Goal: Information Seeking & Learning: Learn about a topic

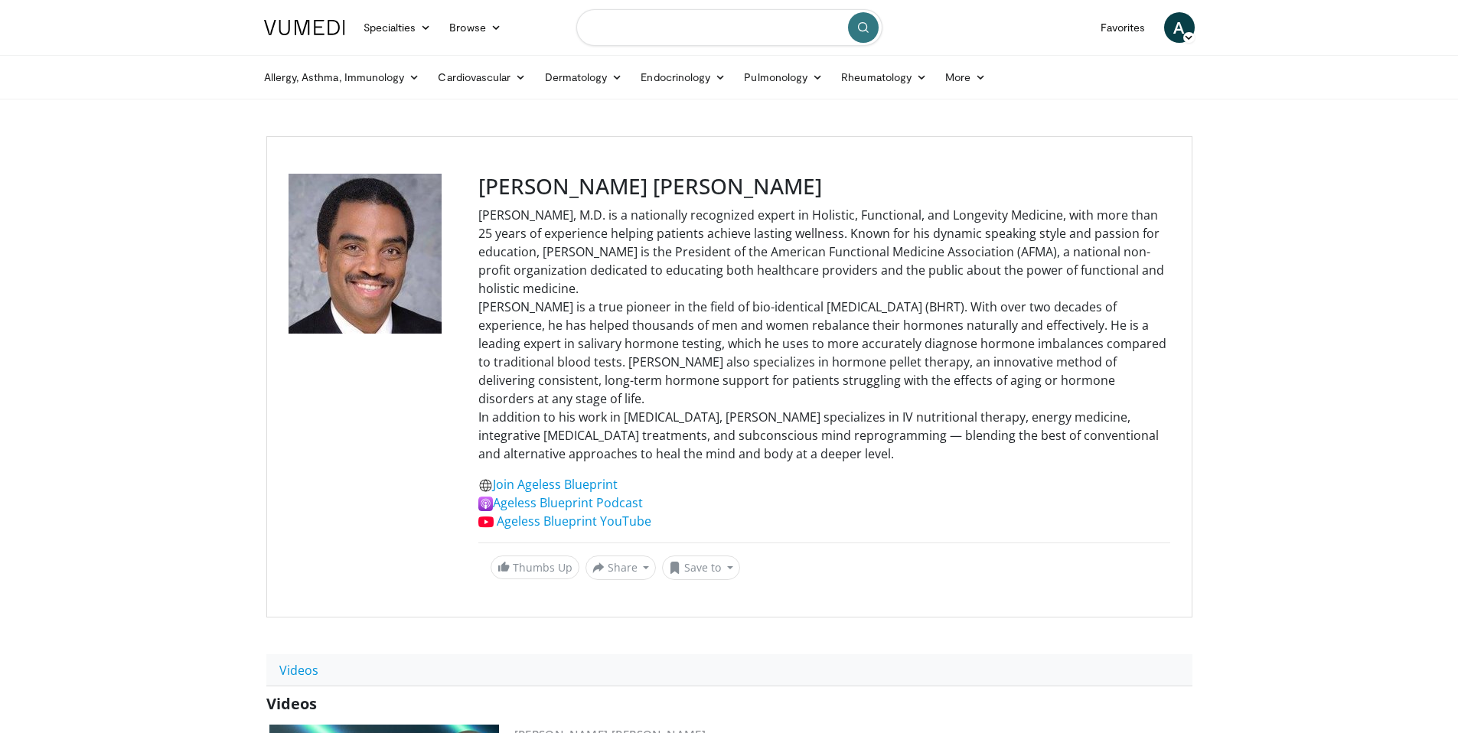
click at [687, 22] on input "Search topics, interventions" at bounding box center [729, 27] width 306 height 37
type input "********"
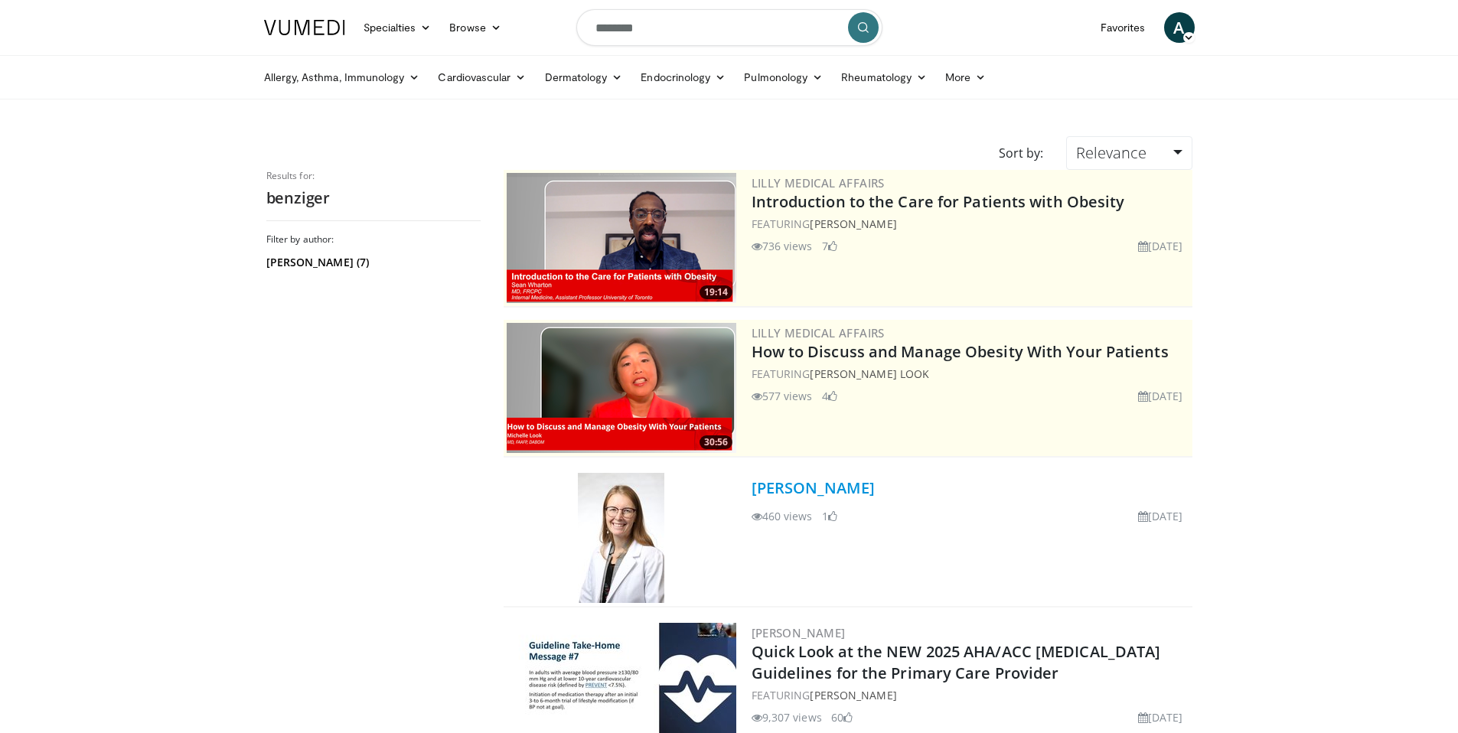
click at [865, 494] on link "Dr. Catherine P. Benziger" at bounding box center [813, 488] width 123 height 21
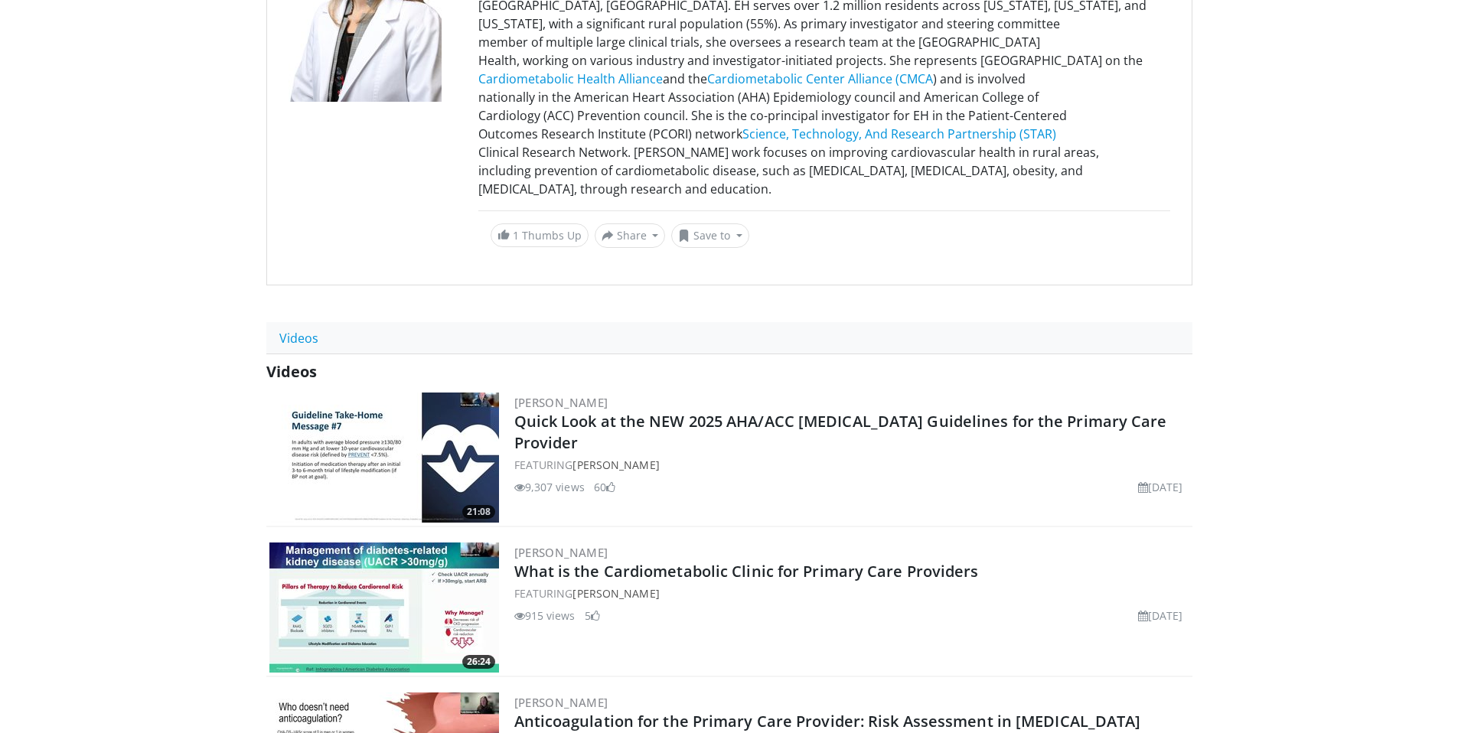
scroll to position [429, 0]
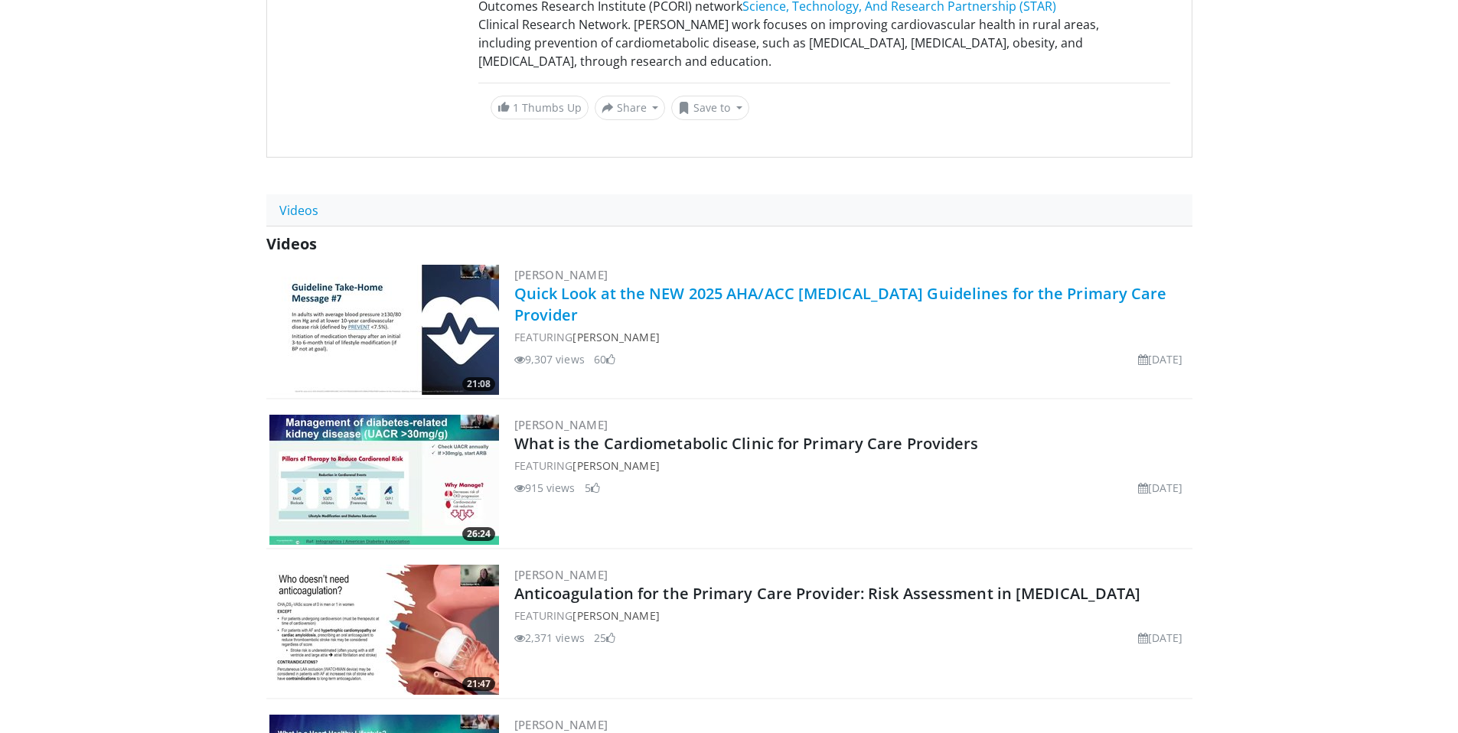
drag, startPoint x: 604, startPoint y: 287, endPoint x: 517, endPoint y: 276, distance: 87.9
click at [517, 283] on h2 "Quick Look at the NEW 2025 AHA/ACC High Blood Pressure Guidelines for the Prima…" at bounding box center [851, 304] width 675 height 43
copy link "Quick Look at the NEW 2025 AHA/ACC High Blood Pressure Guidelines for the Prima…"
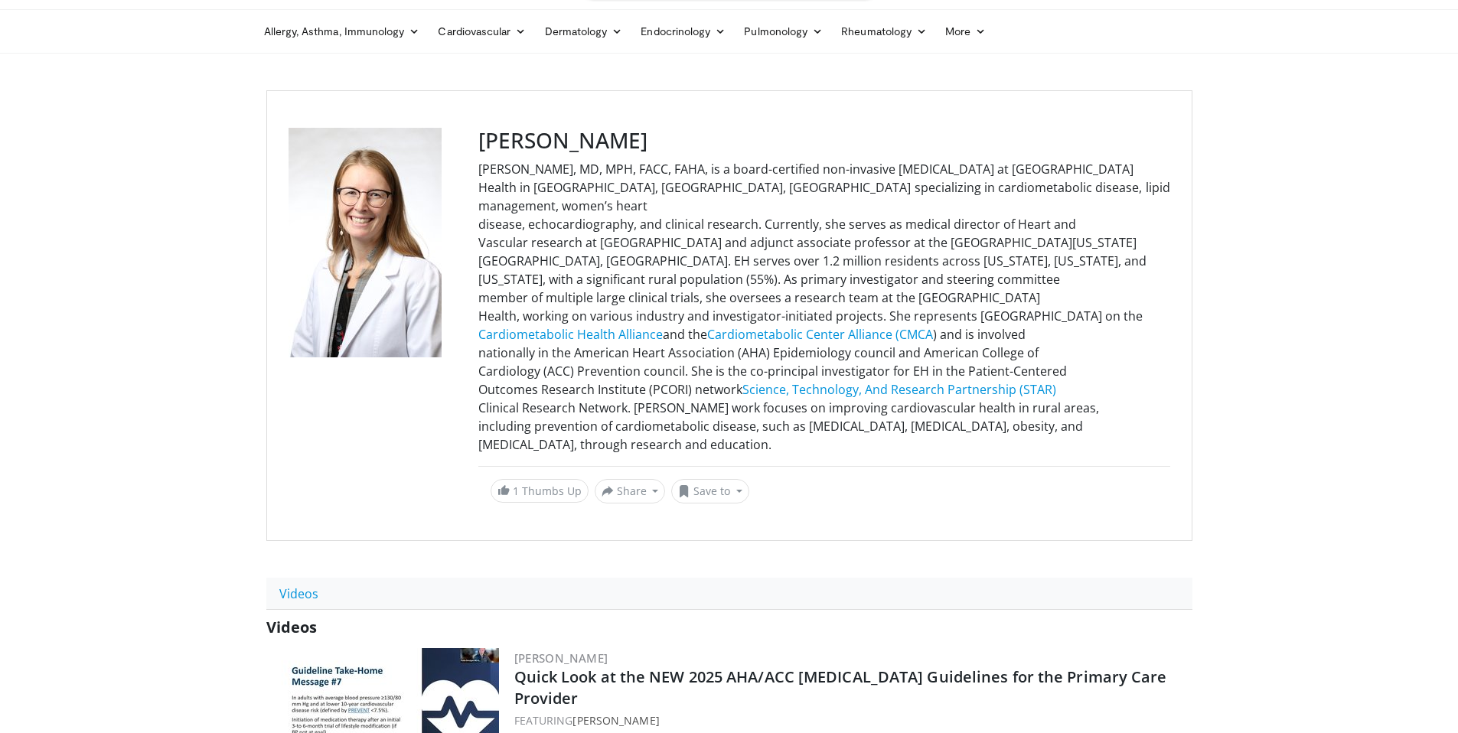
scroll to position [0, 0]
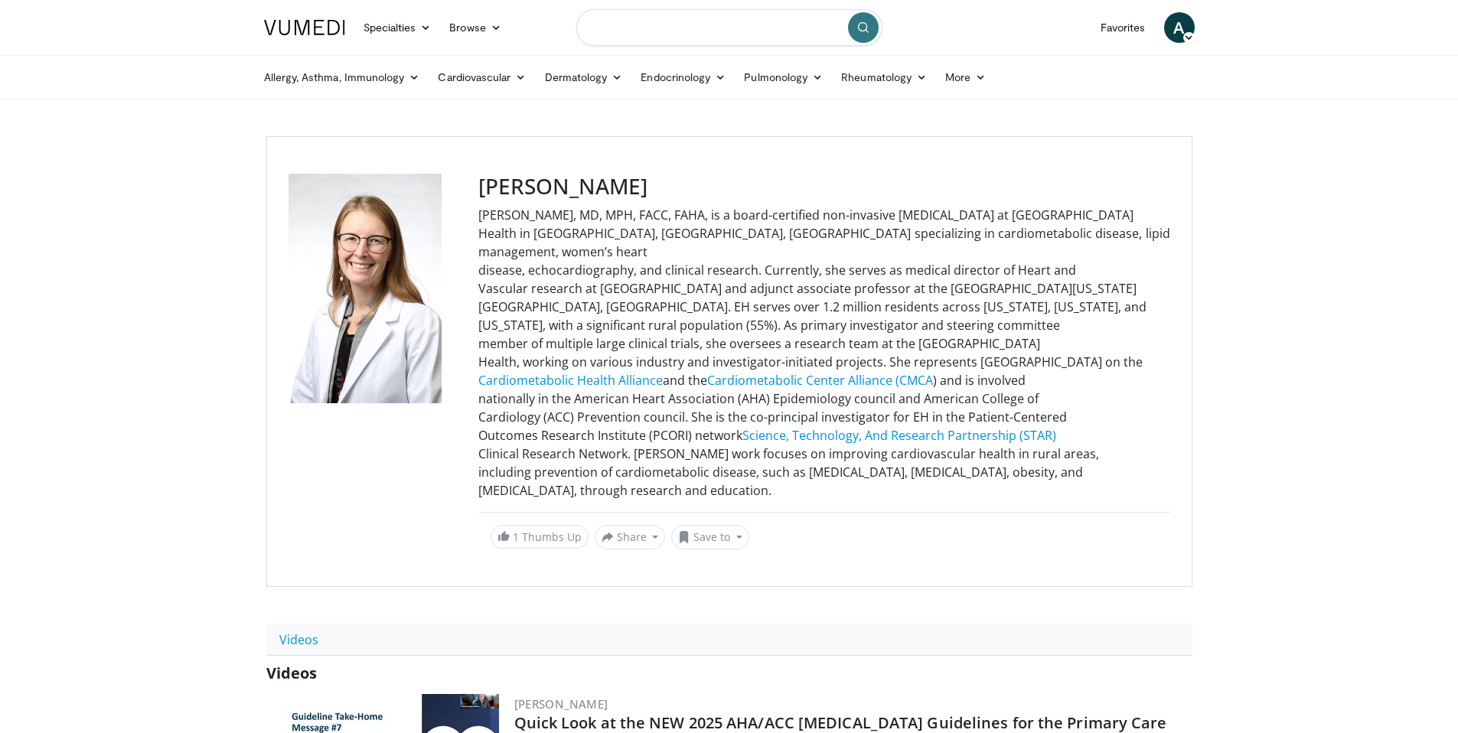
click at [705, 33] on input "Search topics, interventions" at bounding box center [729, 27] width 306 height 37
type input "**********"
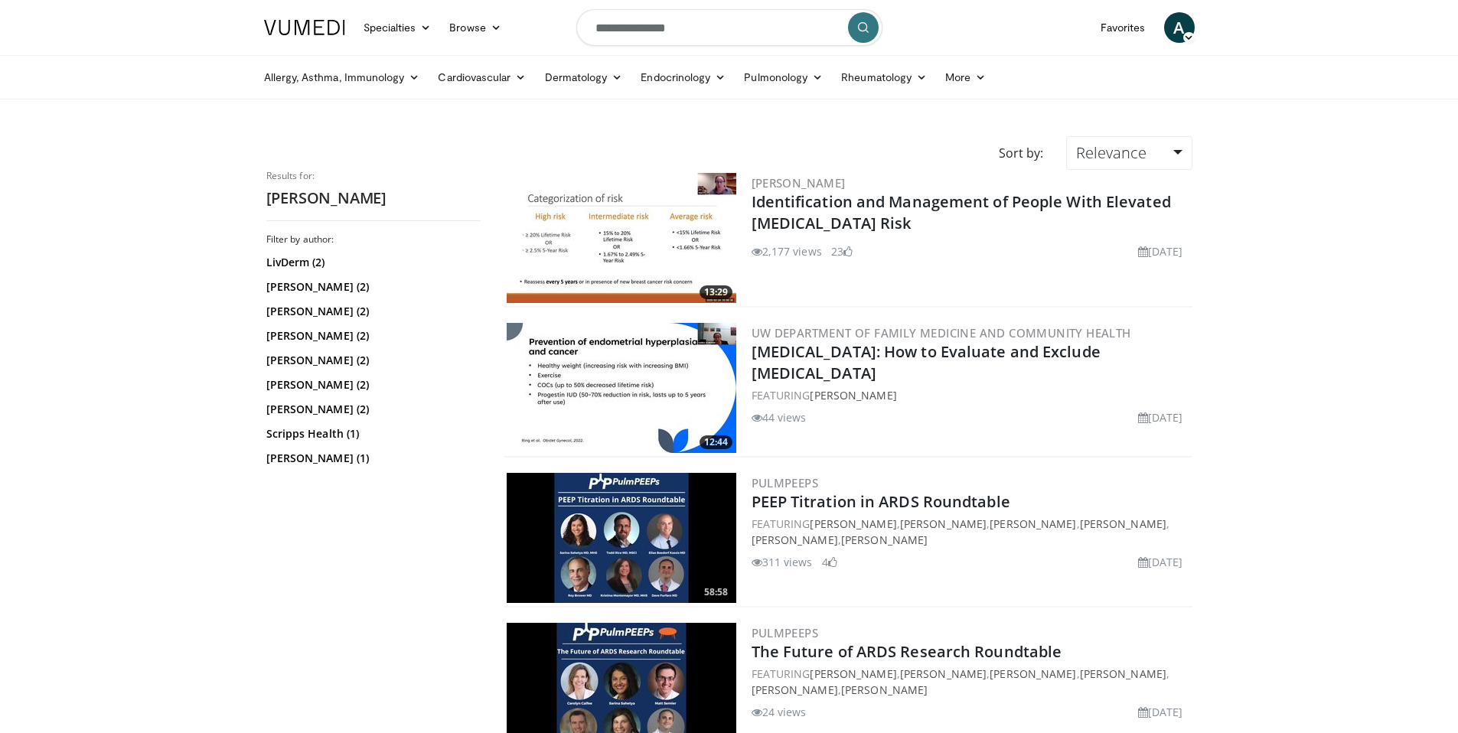
drag, startPoint x: 904, startPoint y: 226, endPoint x: 750, endPoint y: 204, distance: 155.3
click at [750, 204] on div "13:29 Sarina Schrager Identification and Management of People With Elevated Bre…" at bounding box center [848, 239] width 689 height 138
copy link "Identification and Management of People With Elevated [MEDICAL_DATA] Risk"
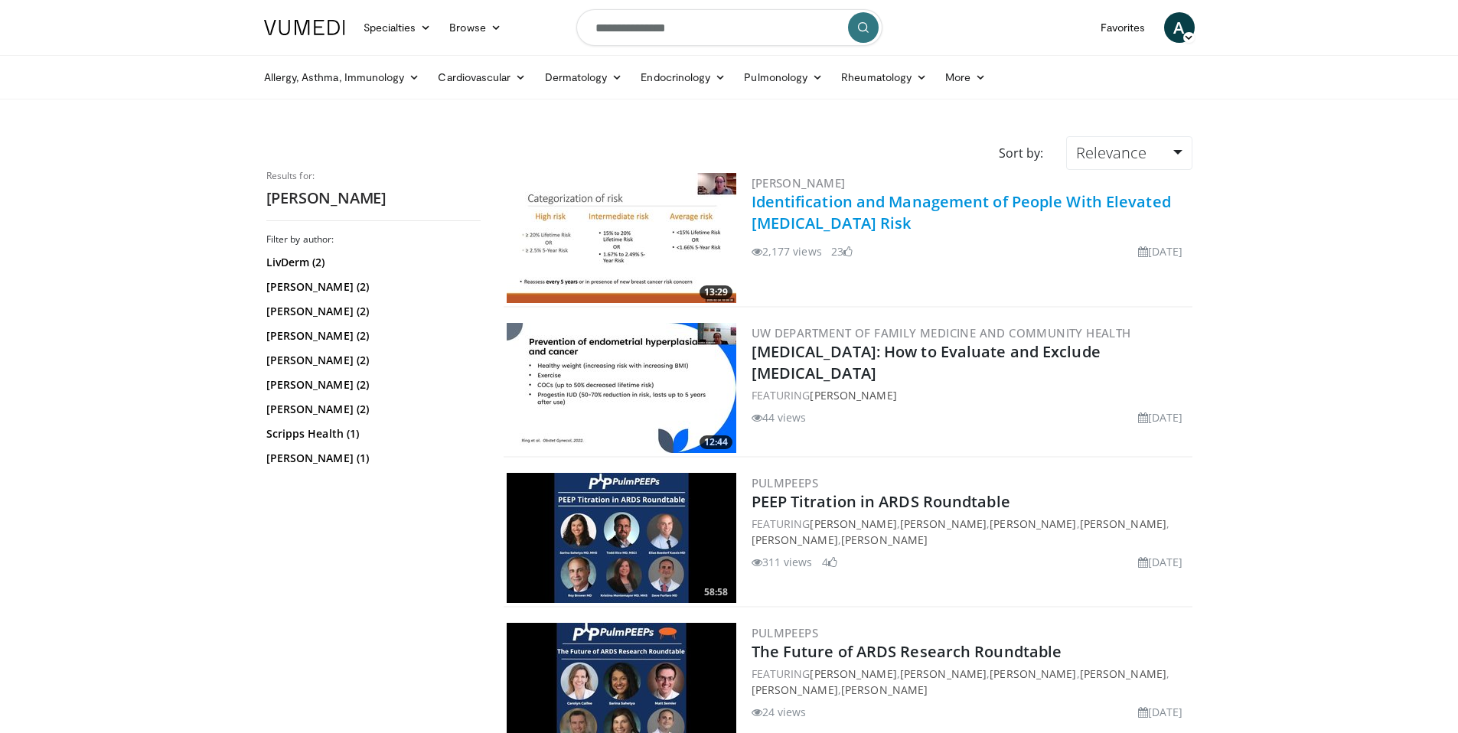
click at [860, 217] on link "Identification and Management of People With Elevated [MEDICAL_DATA] Risk" at bounding box center [961, 212] width 419 height 42
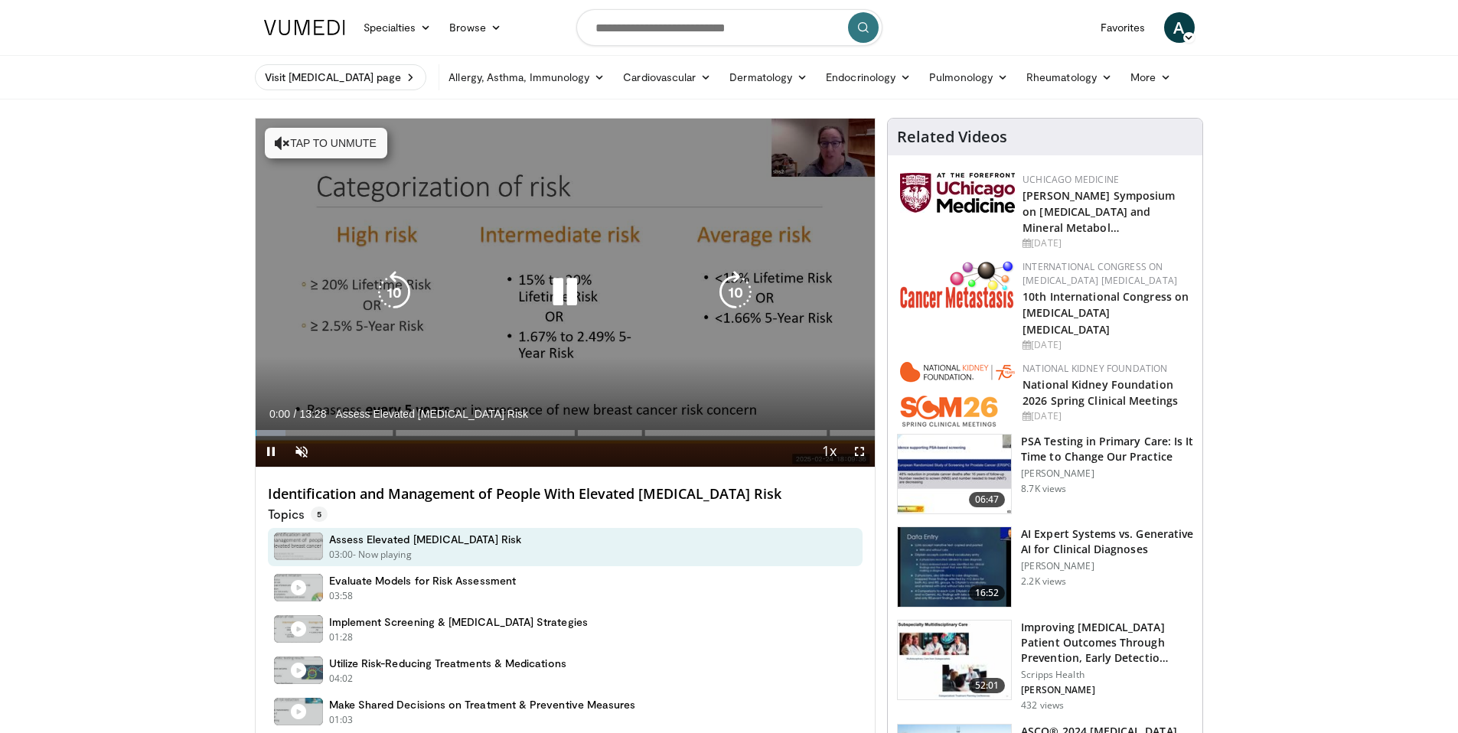
click at [562, 289] on icon "Video Player" at bounding box center [564, 292] width 43 height 43
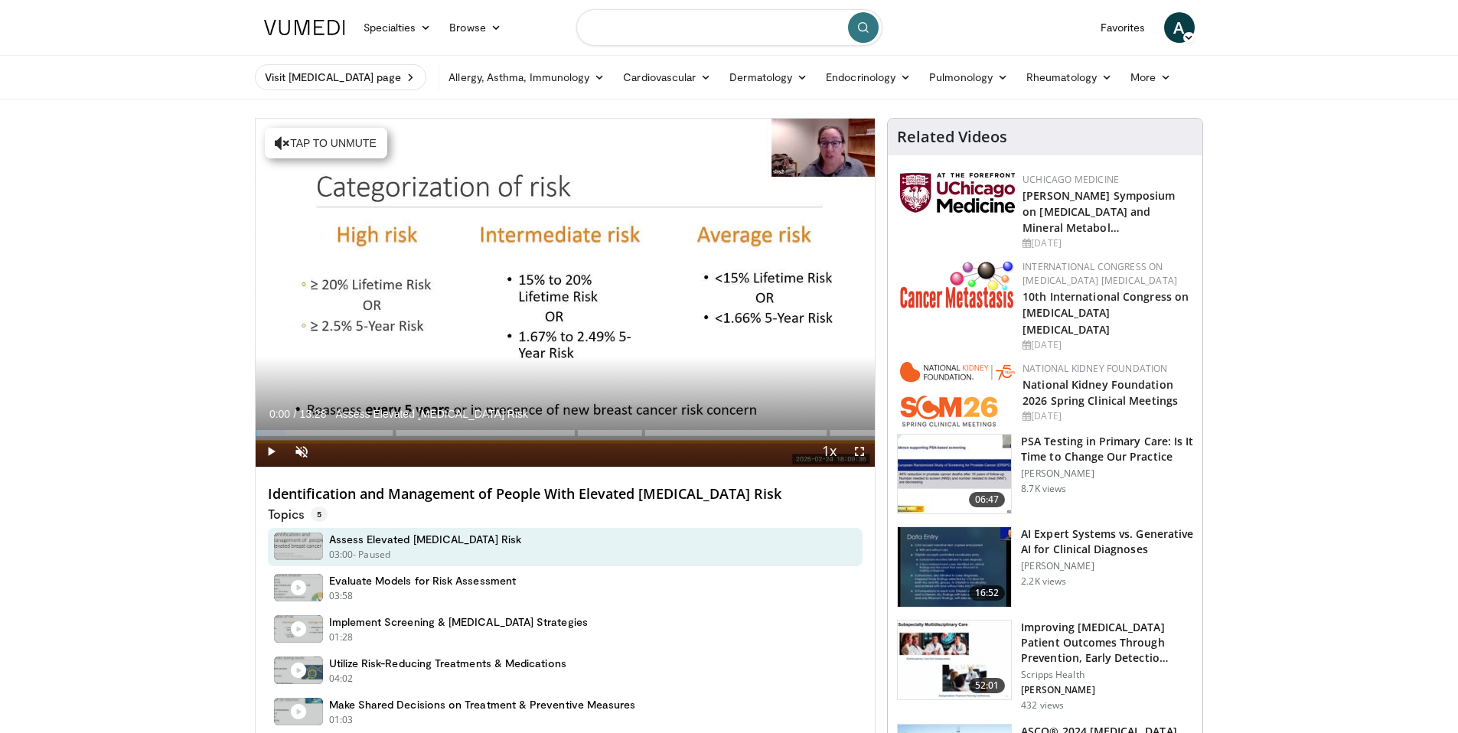
click at [729, 25] on input "Search topics, interventions" at bounding box center [729, 27] width 306 height 37
paste input "**********"
type input "**********"
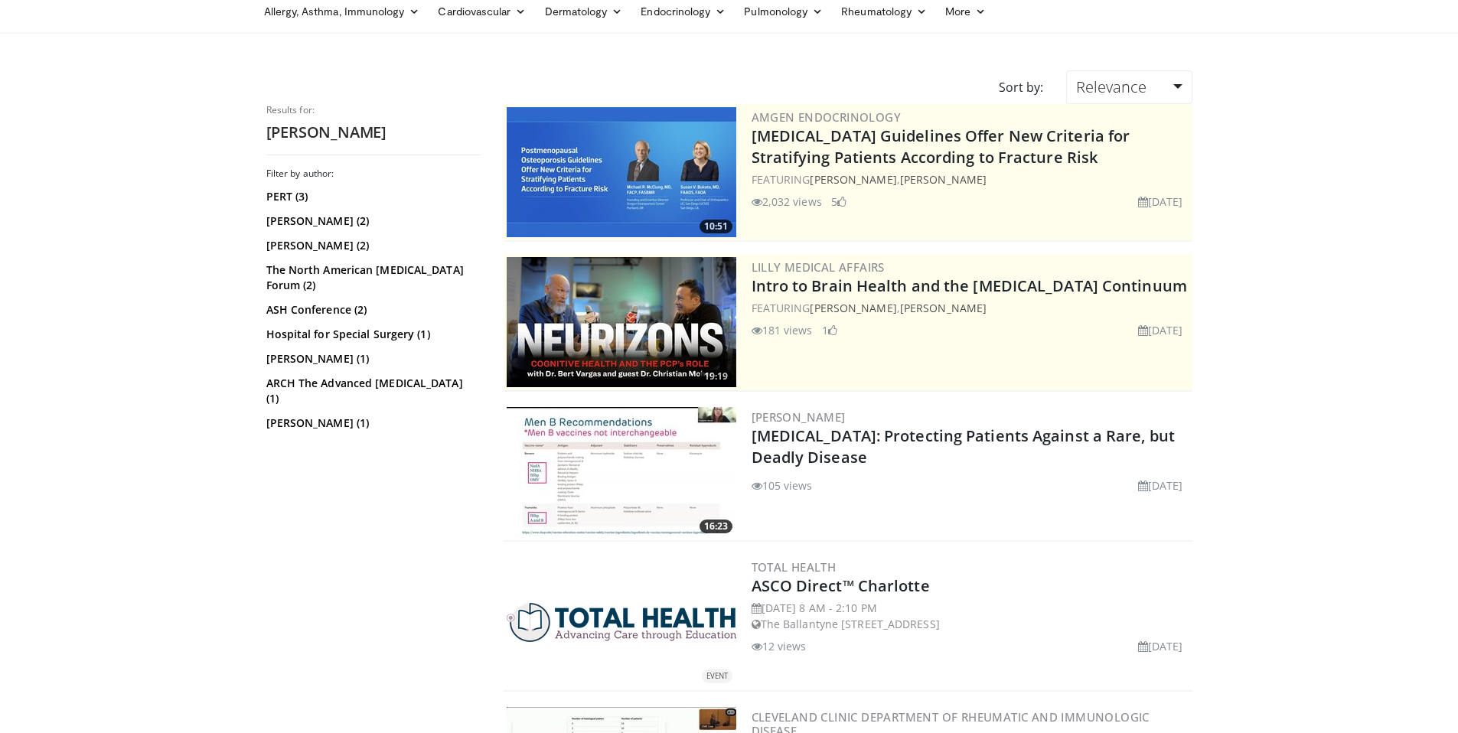
scroll to position [159, 0]
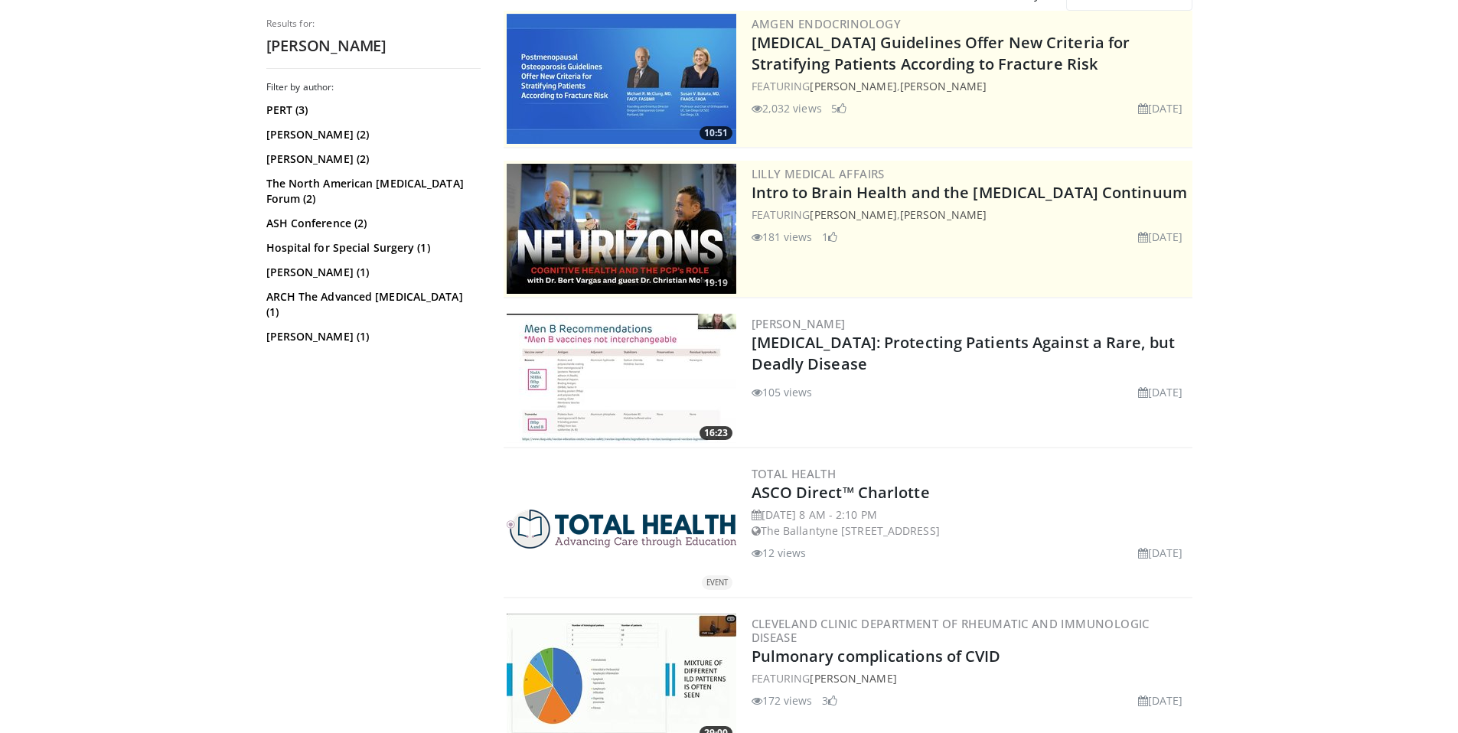
drag, startPoint x: 881, startPoint y: 364, endPoint x: 748, endPoint y: 349, distance: 134.1
click at [748, 349] on div "16:23 Charlotte Moser Meningococcus: Protecting Patients Against a Rare, but De…" at bounding box center [848, 380] width 689 height 138
copy link "[MEDICAL_DATA]: Protecting Patients Against a Rare, but Deadly Disease"
click at [827, 342] on link "[MEDICAL_DATA]: Protecting Patients Against a Rare, but Deadly Disease" at bounding box center [964, 353] width 424 height 42
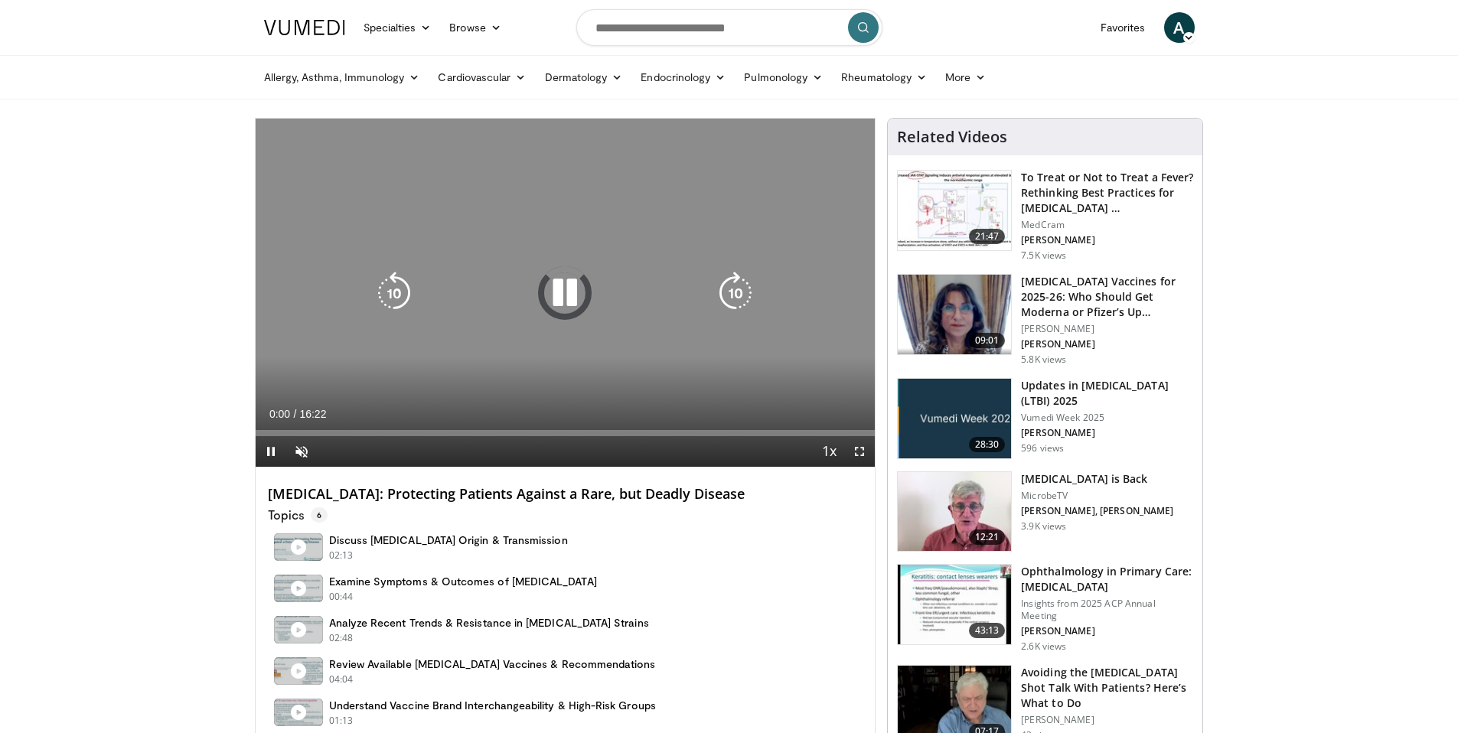
click at [566, 282] on icon "Video Player" at bounding box center [564, 293] width 43 height 43
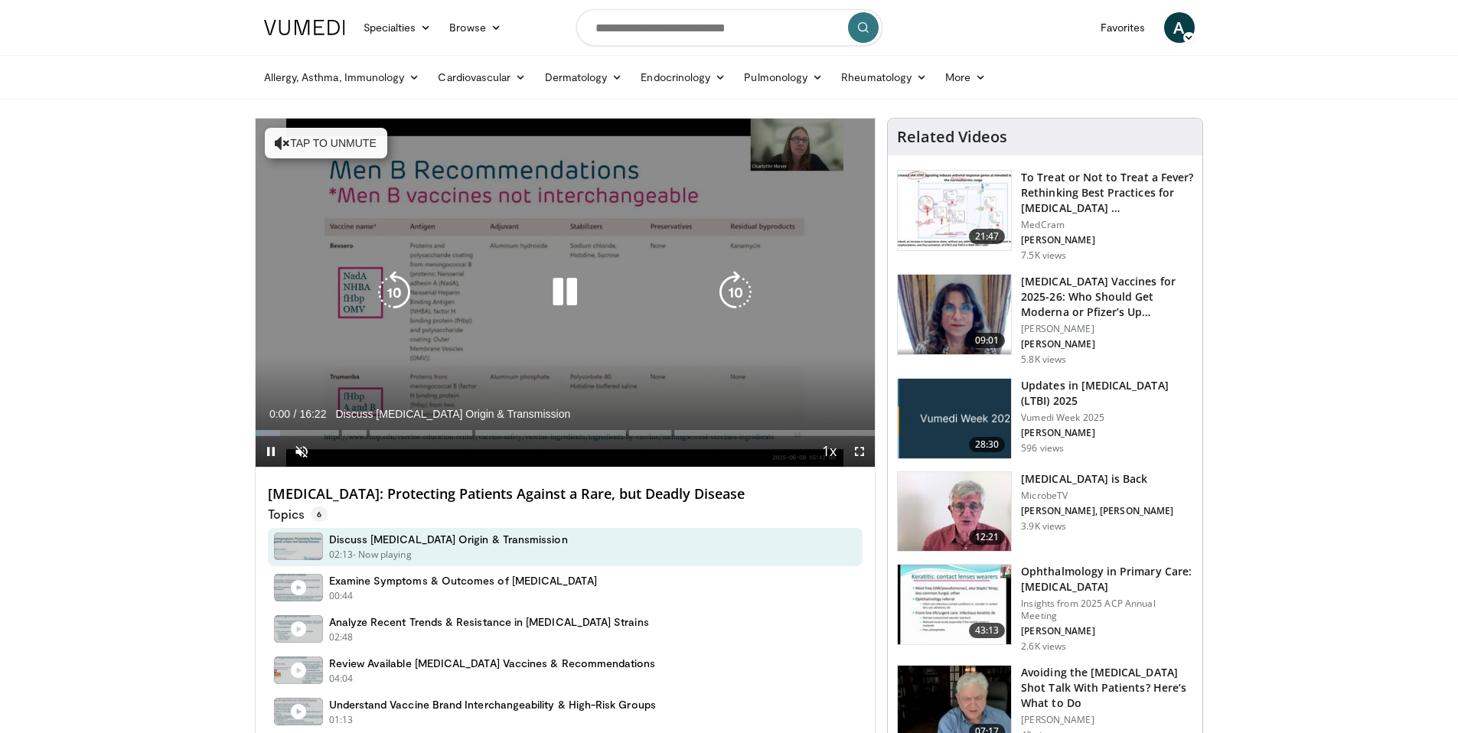
click at [565, 282] on icon "Video Player" at bounding box center [564, 292] width 43 height 43
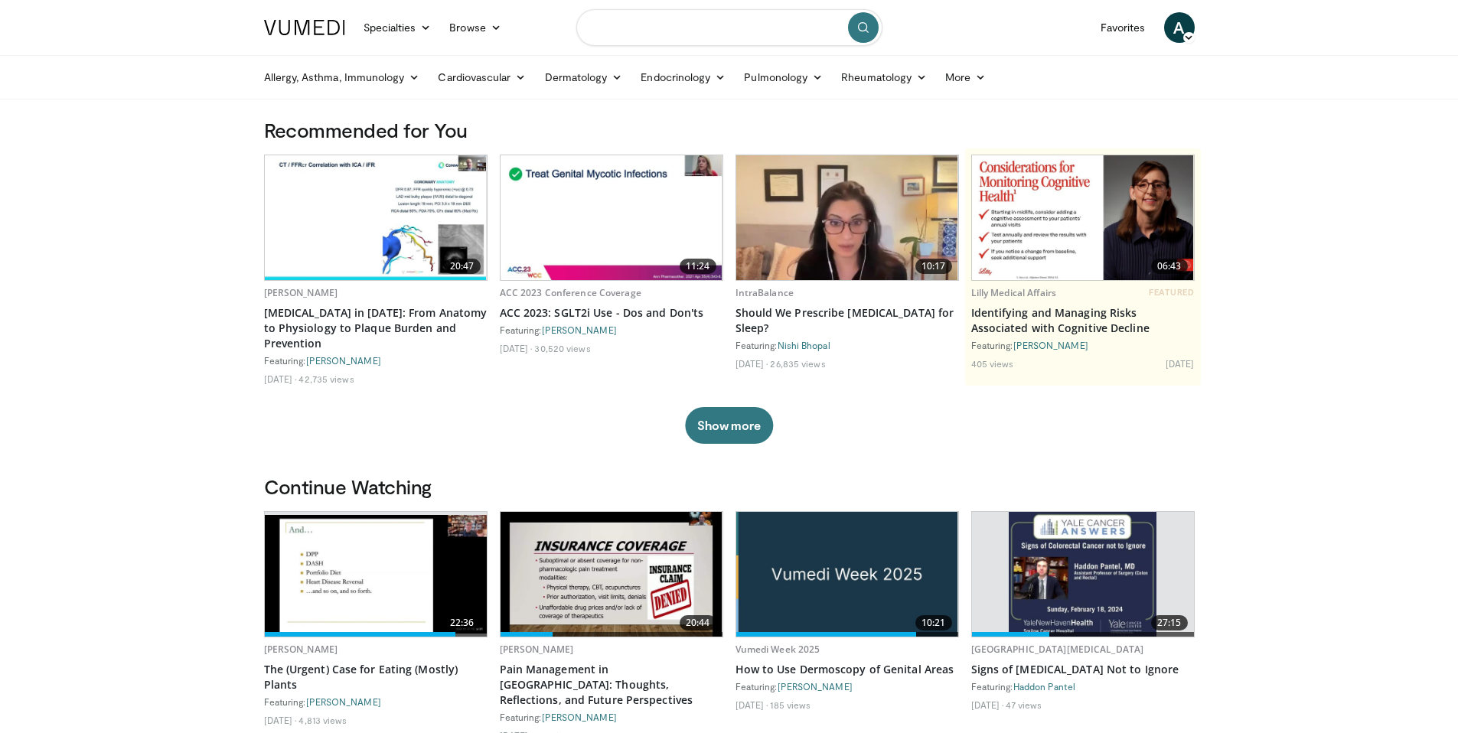
click at [726, 38] on input "Search topics, interventions" at bounding box center [729, 27] width 306 height 37
type input "******"
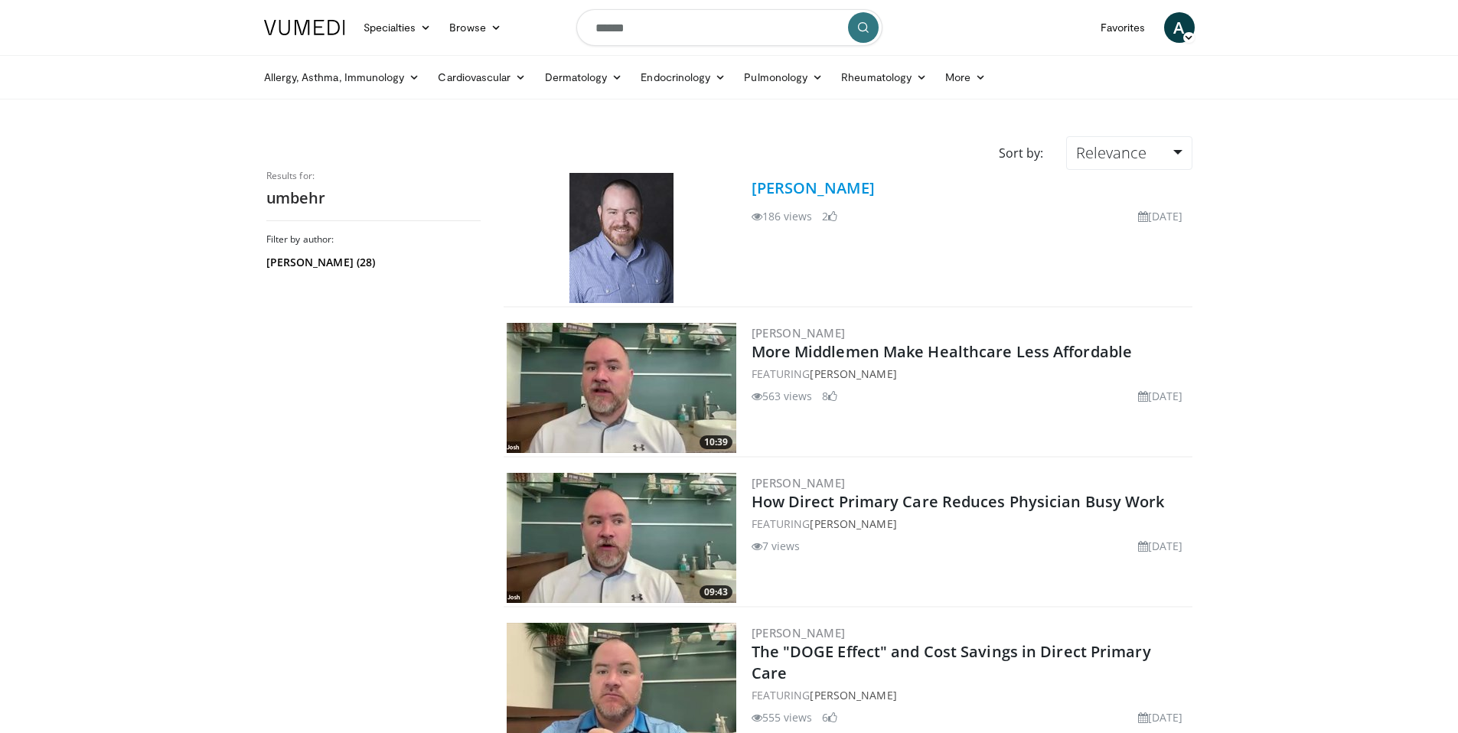
click at [801, 191] on link "Dr. Josh Umbehr" at bounding box center [813, 188] width 123 height 21
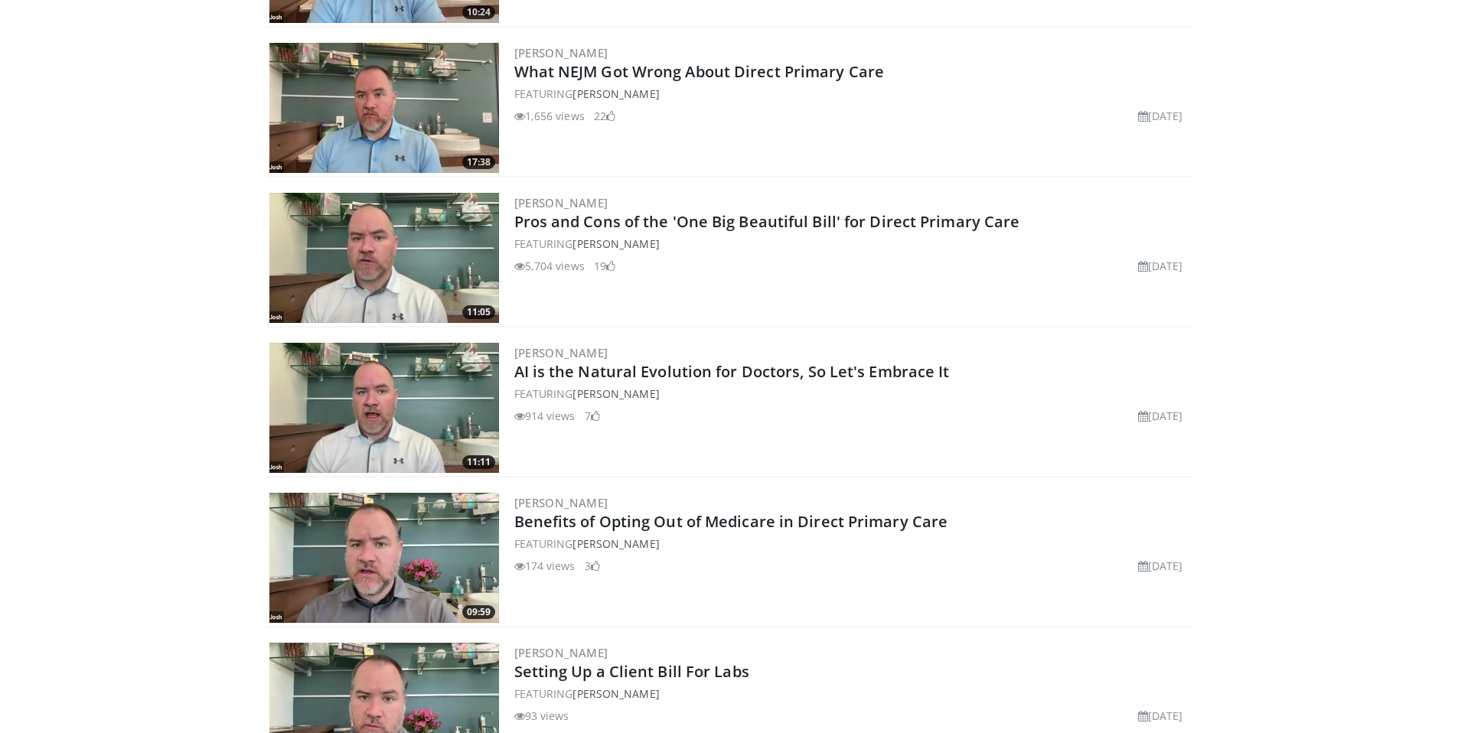
scroll to position [2205, 0]
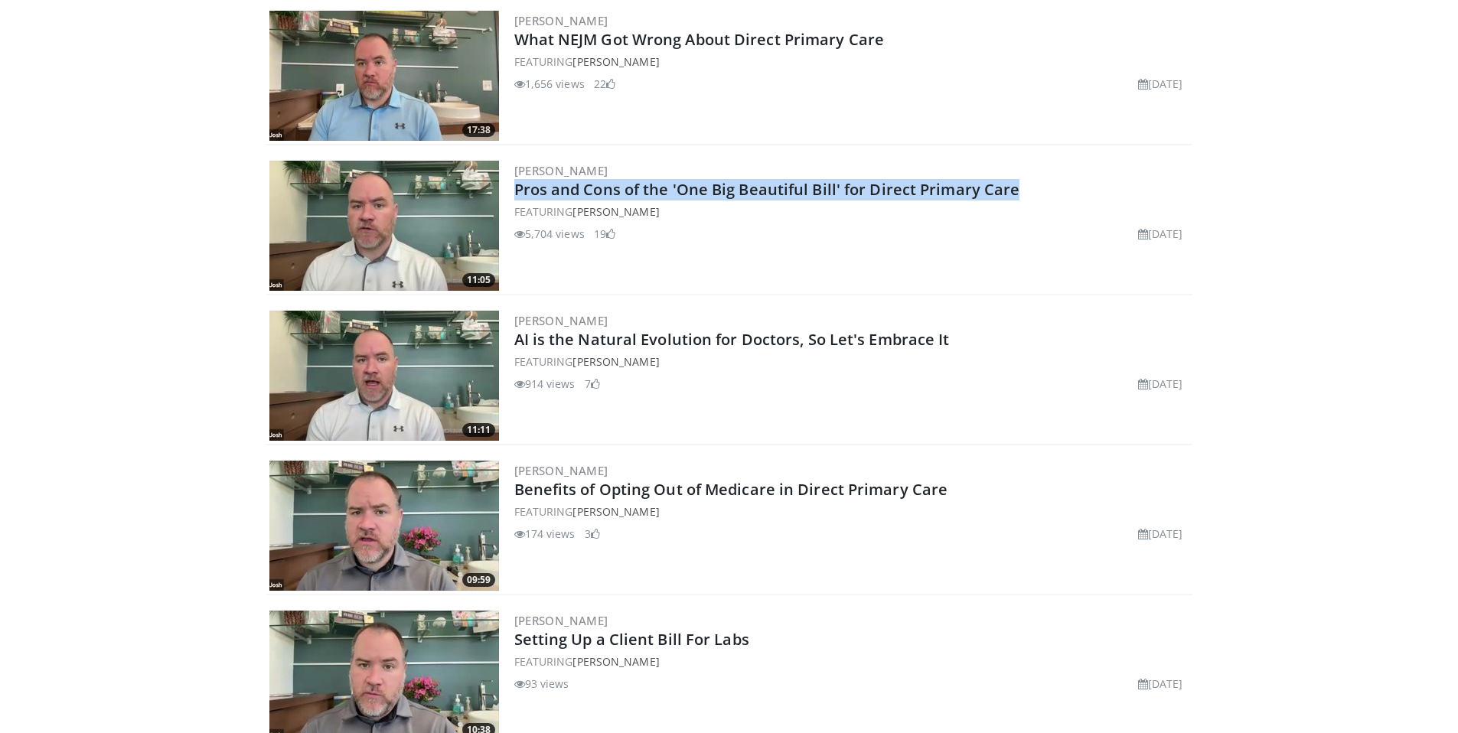
drag, startPoint x: 1022, startPoint y: 172, endPoint x: 512, endPoint y: 174, distance: 509.8
click at [512, 174] on div "11:05 Dr. Josh Umbehr Pros and Cons of the 'One Big Beautiful Bill' for Direct …" at bounding box center [729, 227] width 926 height 138
copy link "Pros and Cons of the 'One Big Beautiful Bill' for Direct Primary Care"
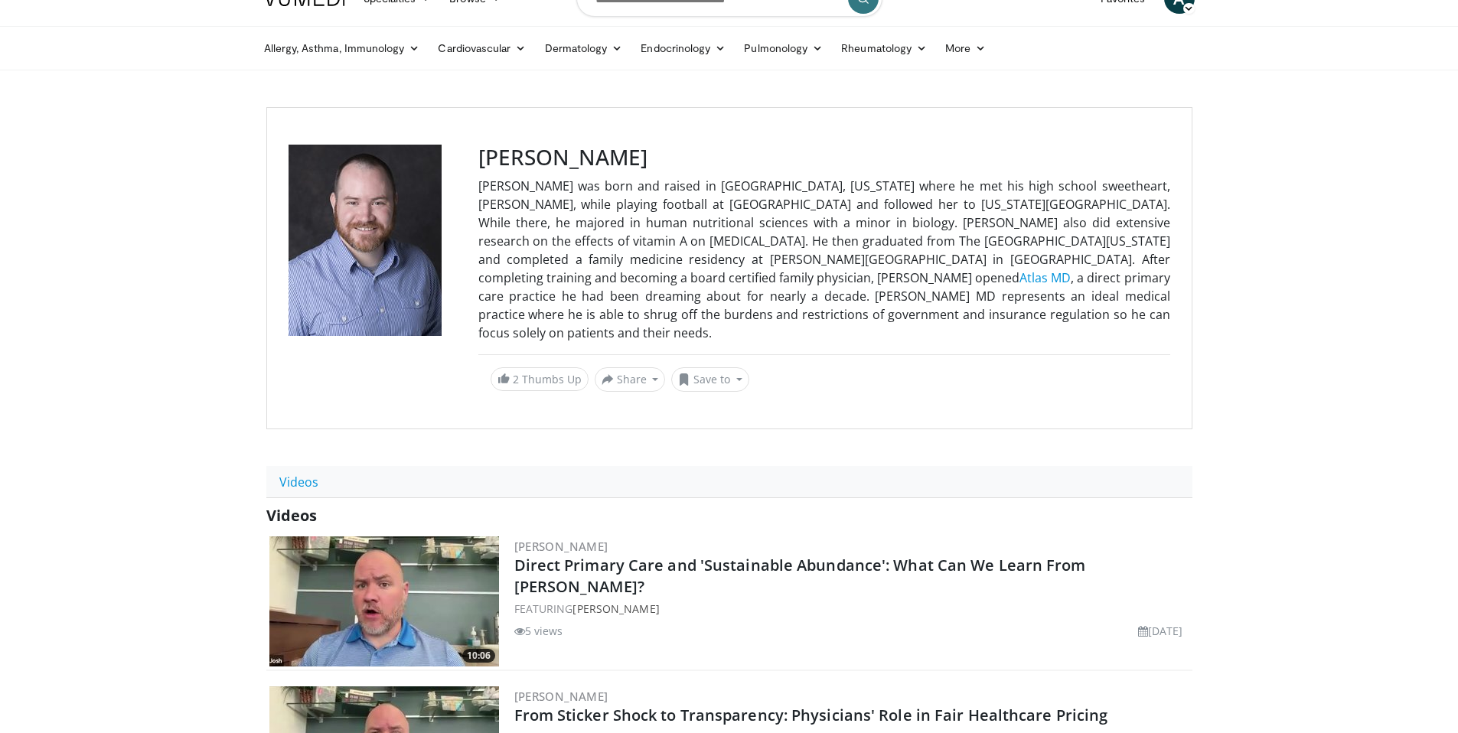
scroll to position [0, 0]
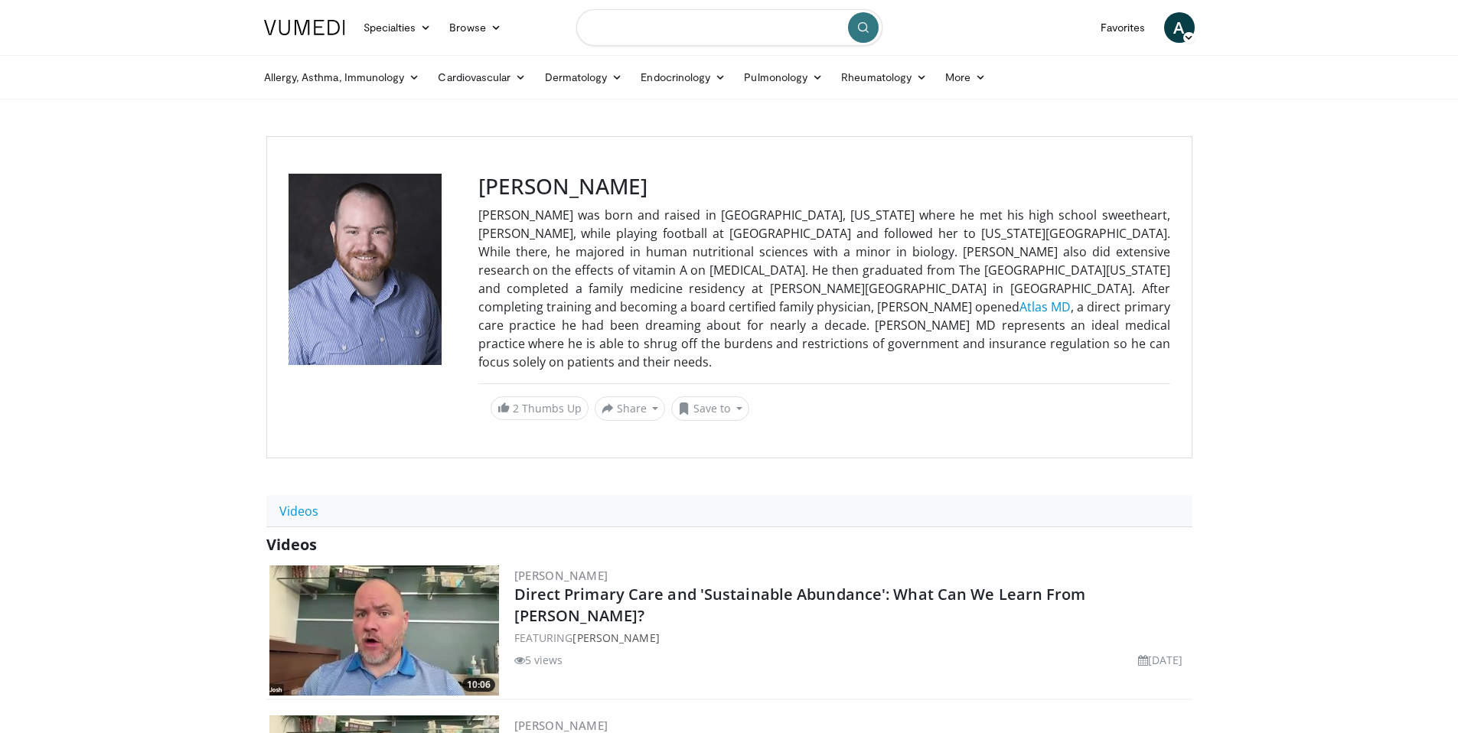
click at [698, 29] on input "Search topics, interventions" at bounding box center [729, 27] width 306 height 37
paste input "**********"
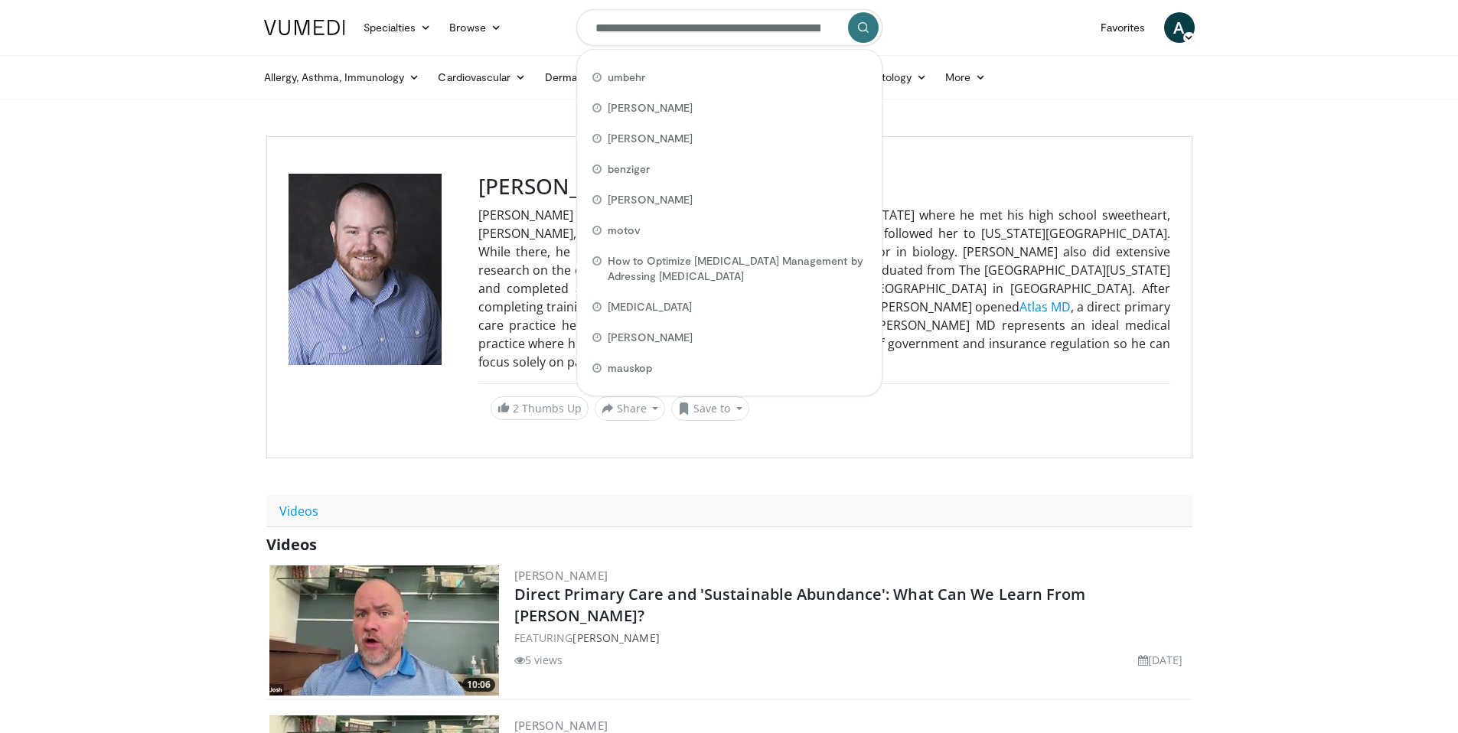
scroll to position [0, 156]
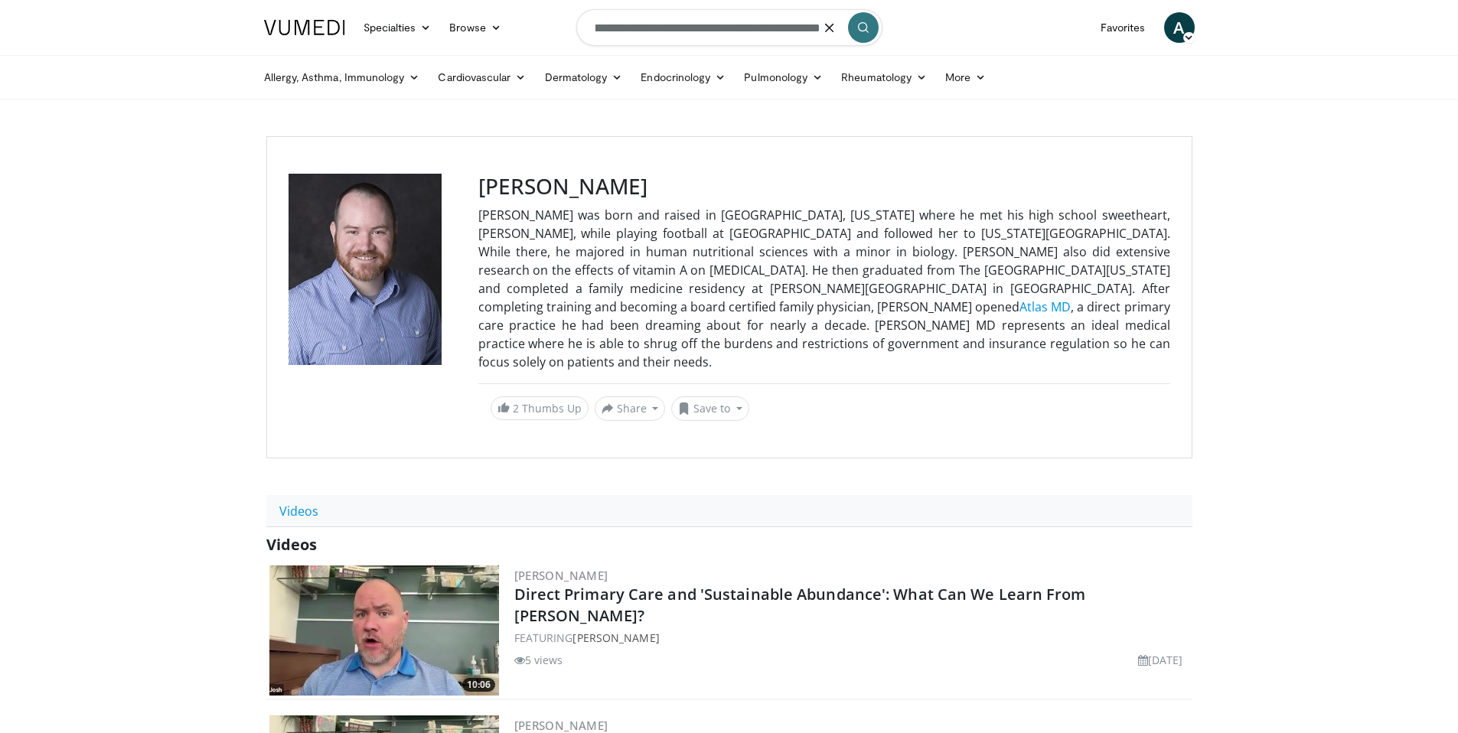
type input "**********"
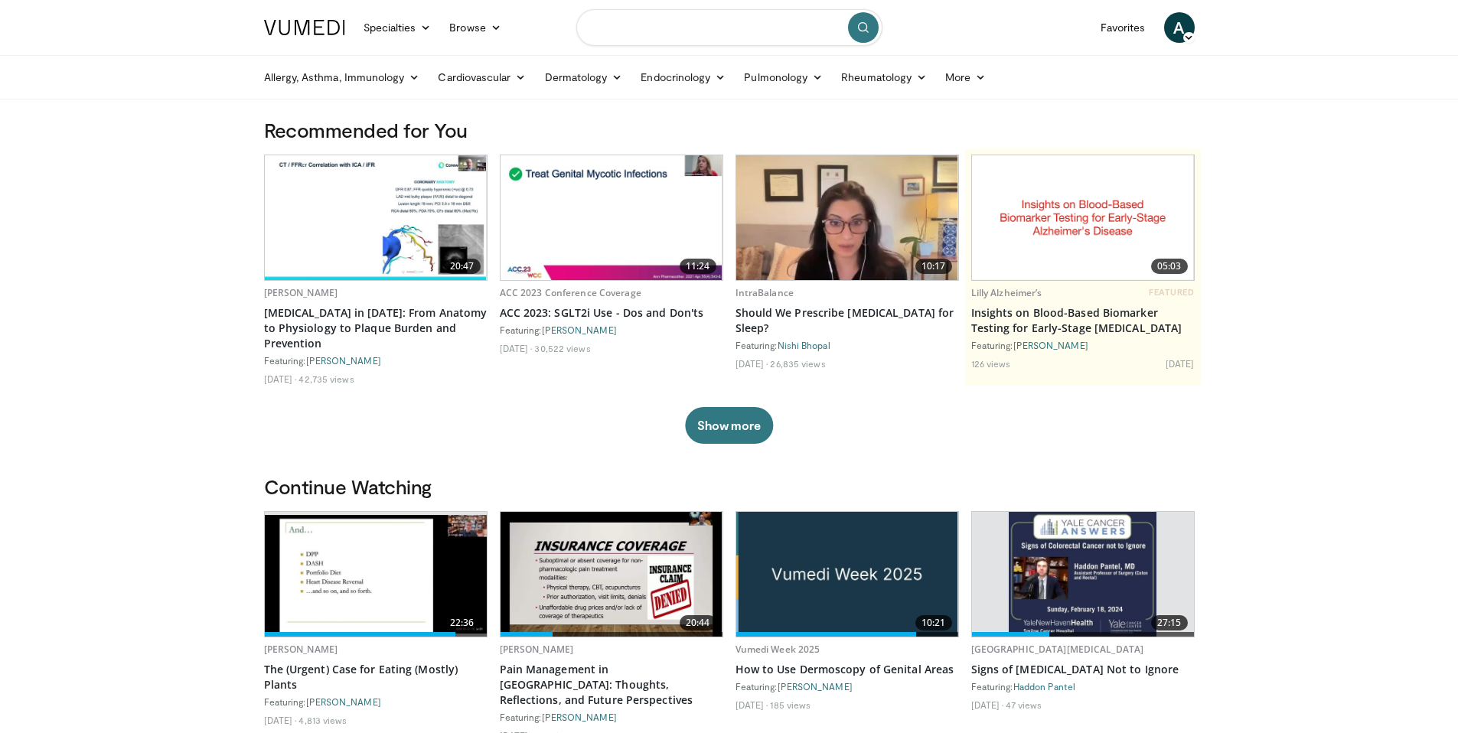
click at [674, 24] on input "Search topics, interventions" at bounding box center [729, 27] width 306 height 37
type input "******"
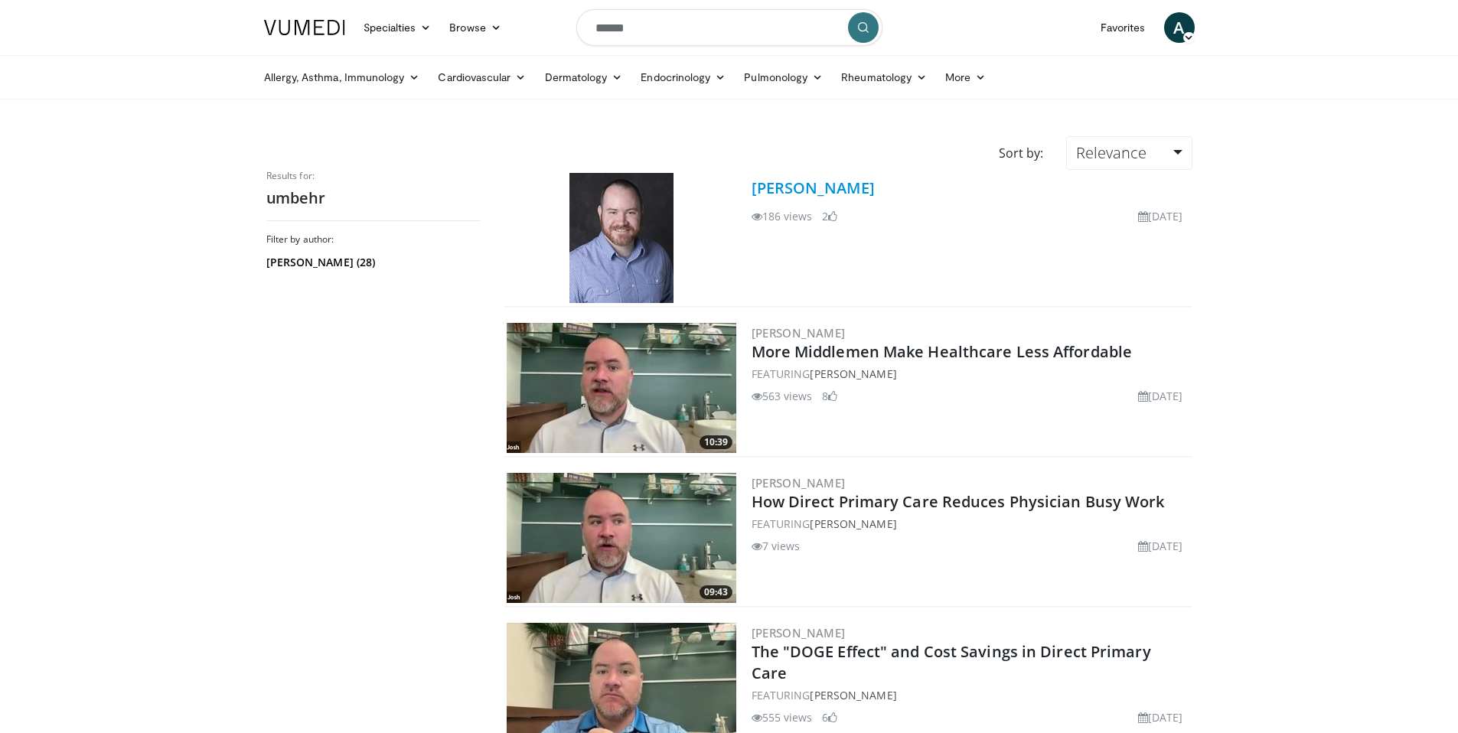
click at [857, 183] on link "[PERSON_NAME]" at bounding box center [813, 188] width 123 height 21
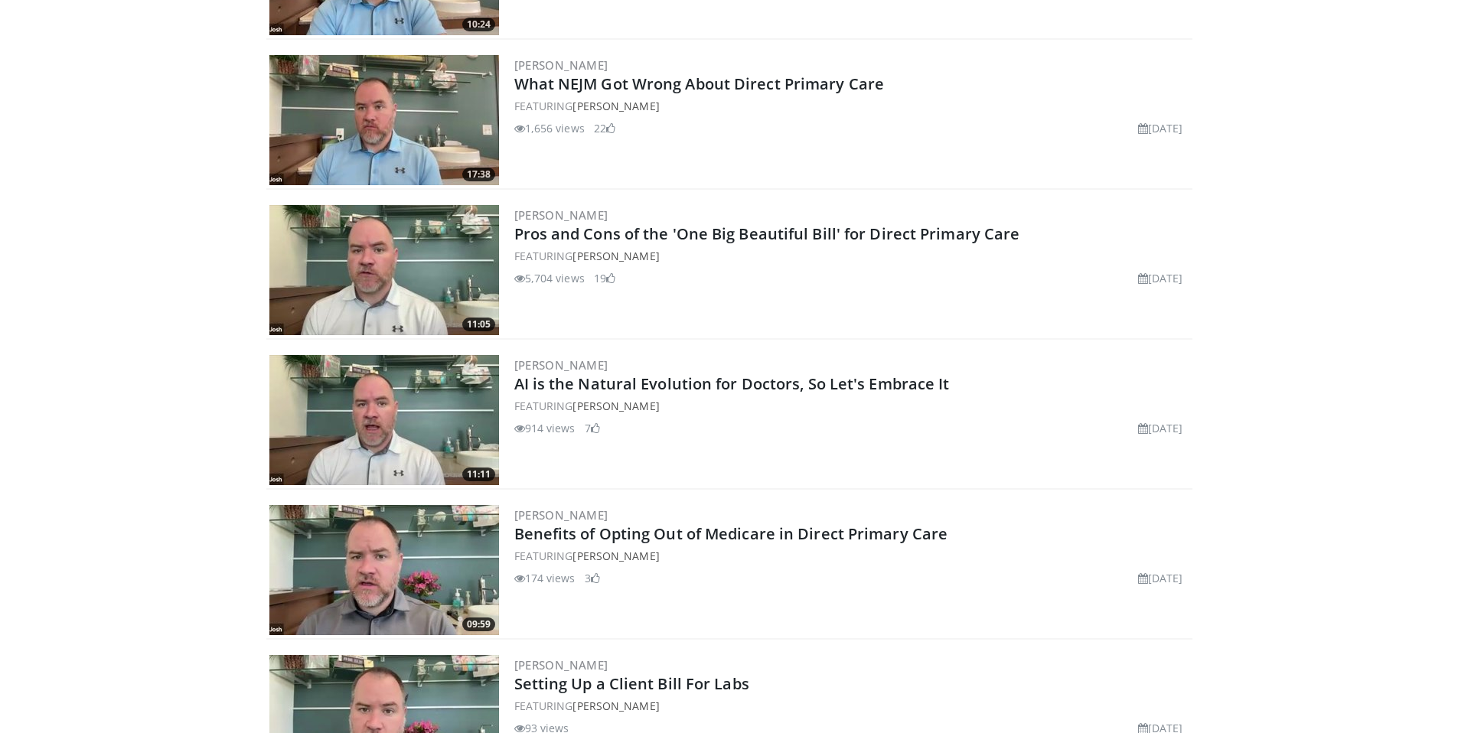
scroll to position [2170, 0]
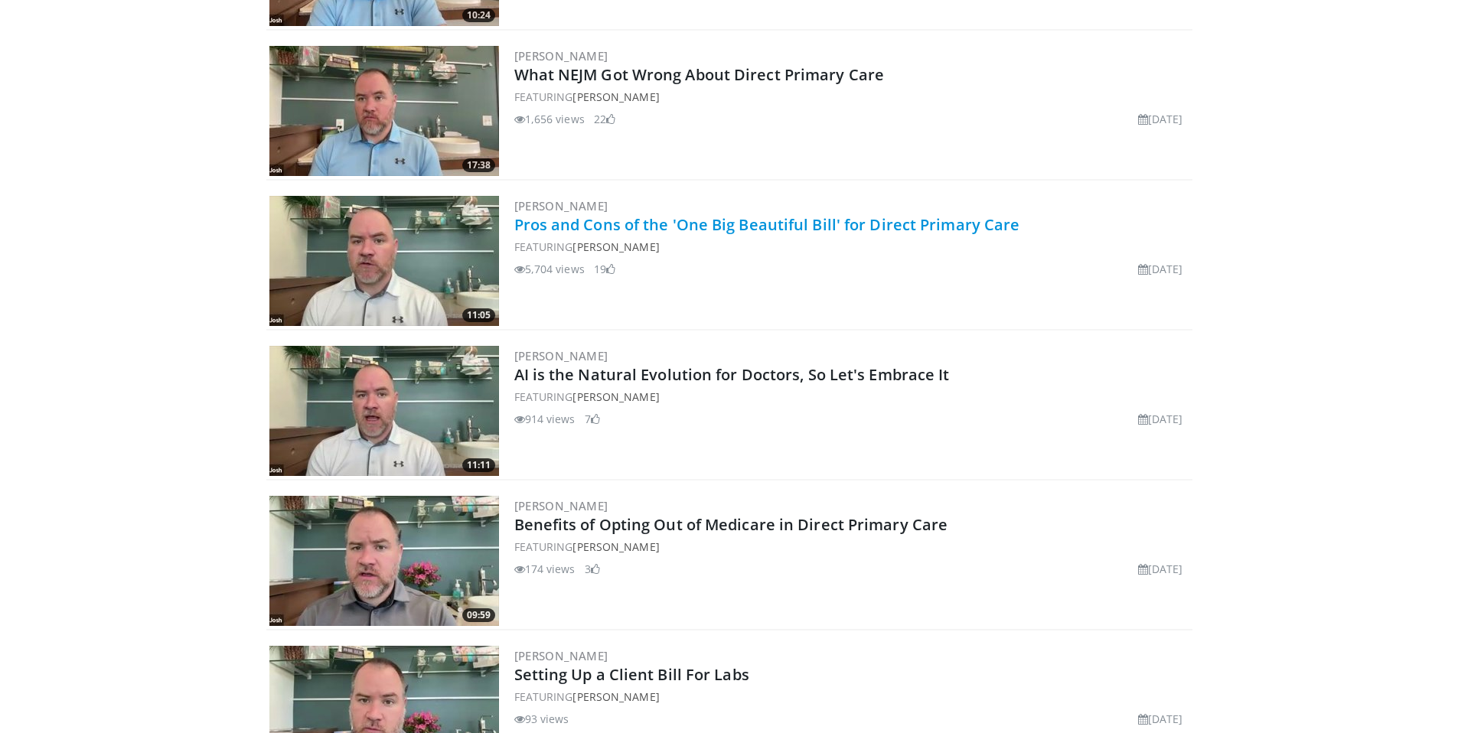
click at [802, 214] on link "Pros and Cons of the 'One Big Beautiful Bill' for Direct Primary Care" at bounding box center [767, 224] width 506 height 21
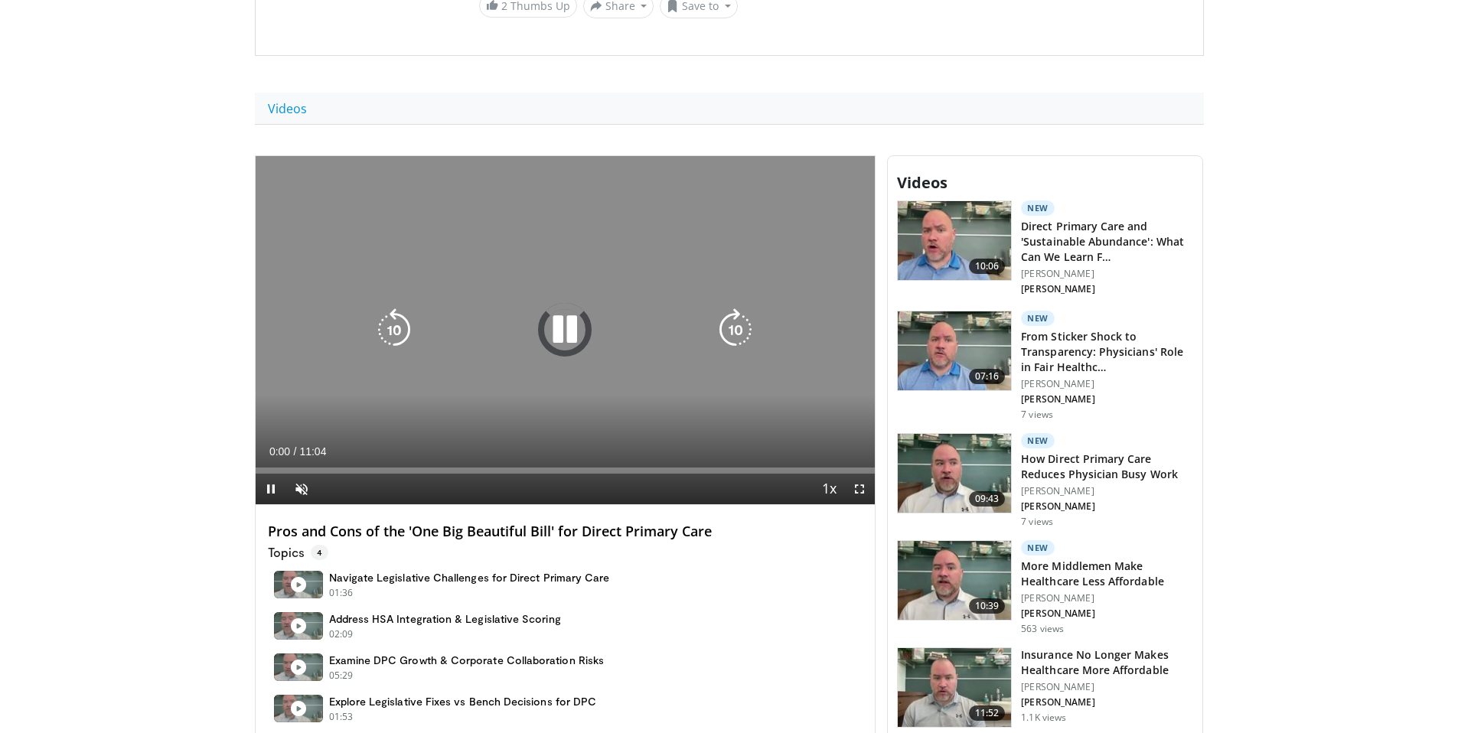
scroll to position [375, 0]
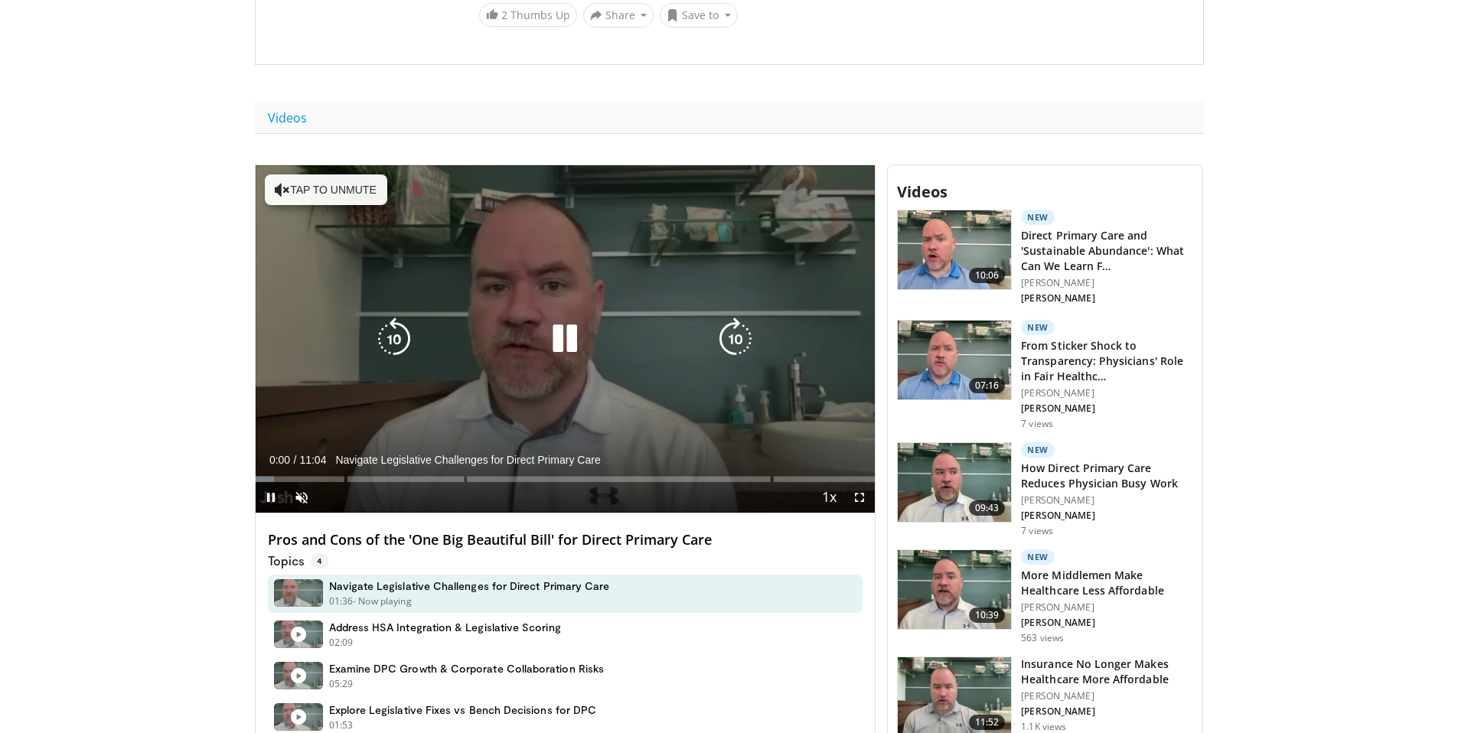
click at [570, 340] on icon "Video Player" at bounding box center [564, 339] width 43 height 43
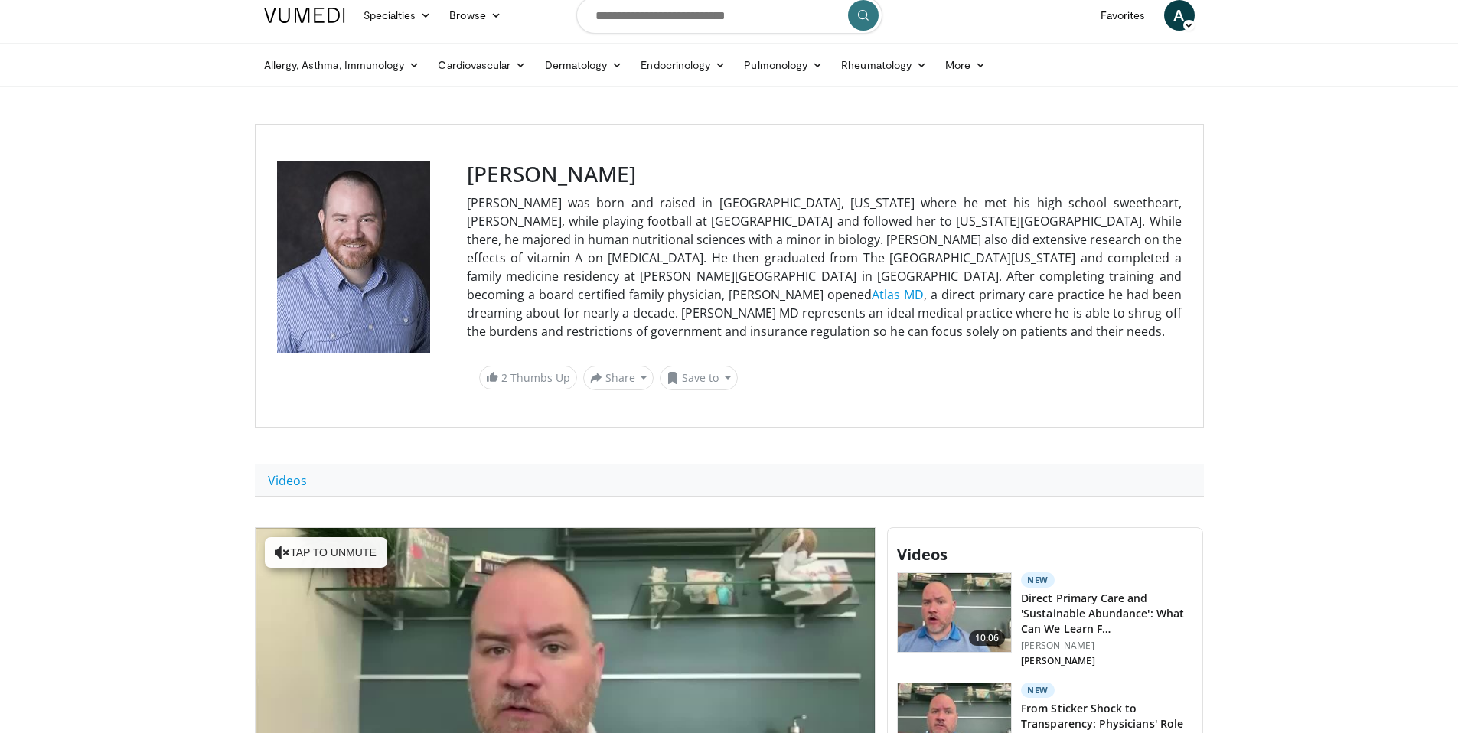
scroll to position [0, 0]
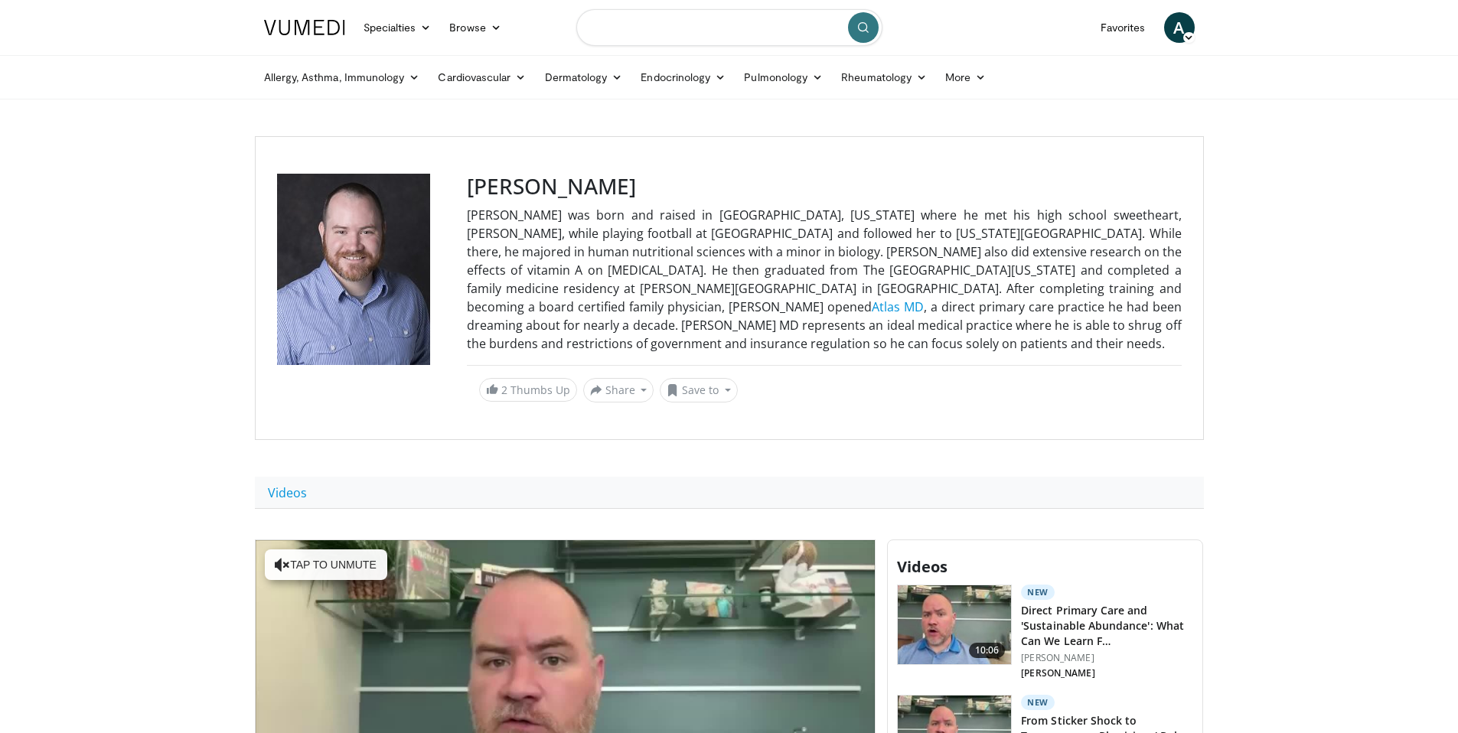
click at [777, 30] on input "Search topics, interventions" at bounding box center [729, 27] width 306 height 37
type input "**********"
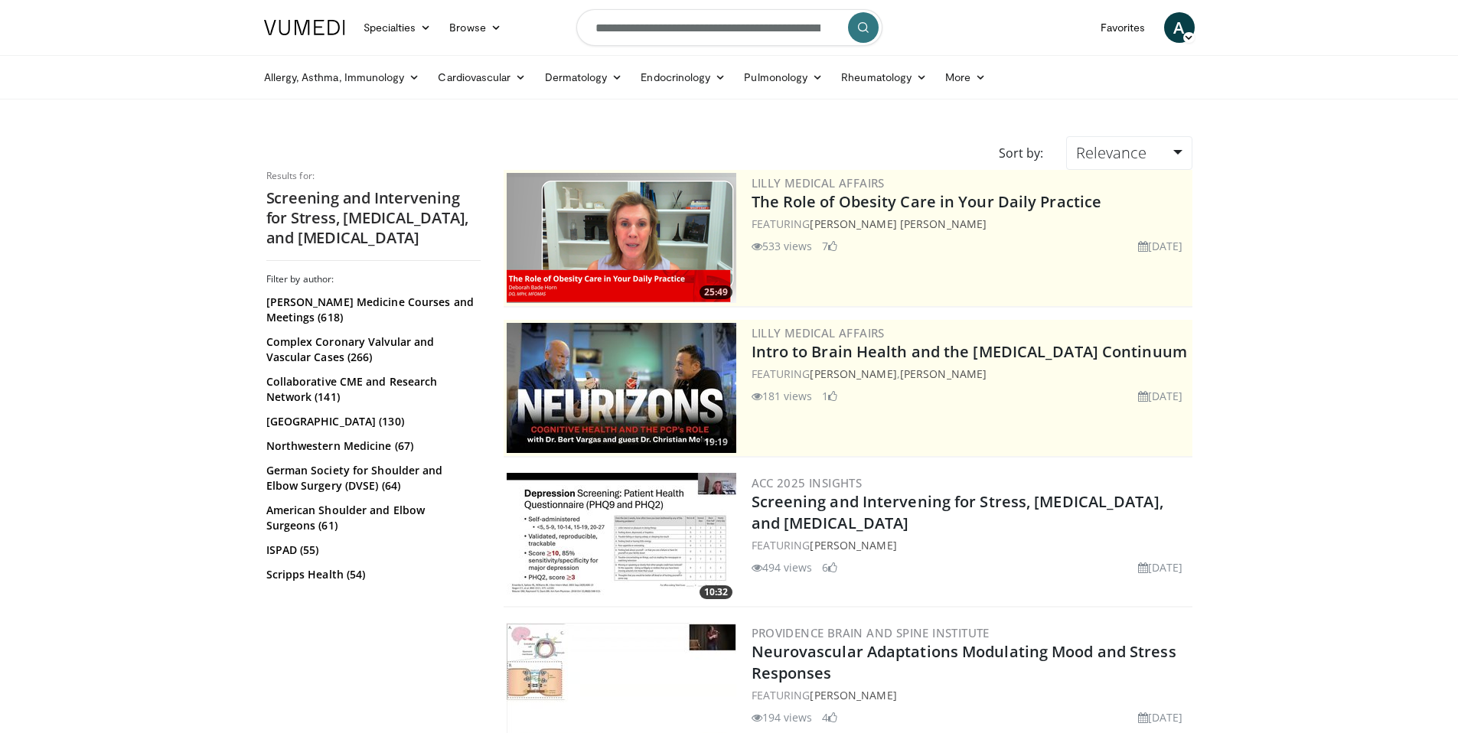
click at [708, 28] on input "**********" at bounding box center [729, 27] width 306 height 37
type input "*****"
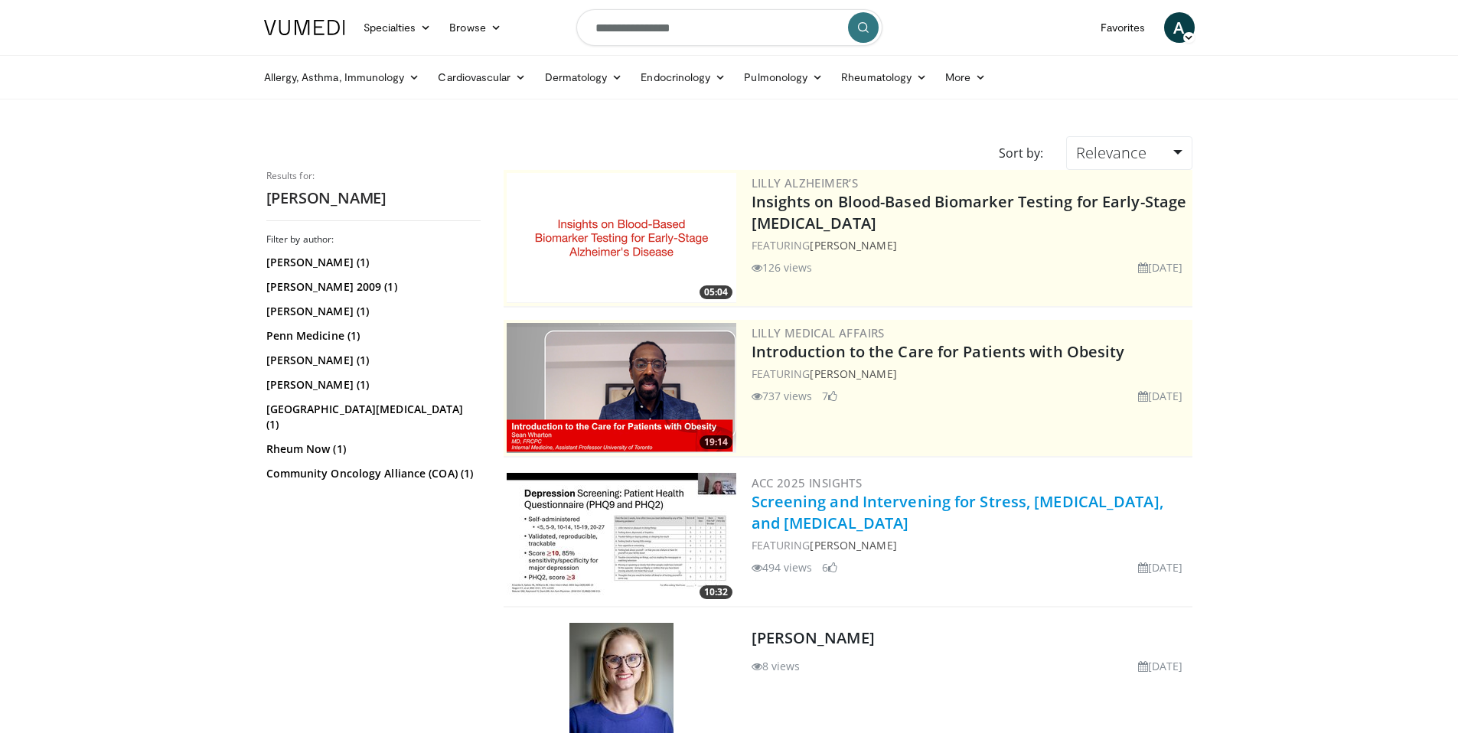
click at [844, 509] on link "Screening and Intervening for Stress, [MEDICAL_DATA], and [MEDICAL_DATA]" at bounding box center [958, 512] width 412 height 42
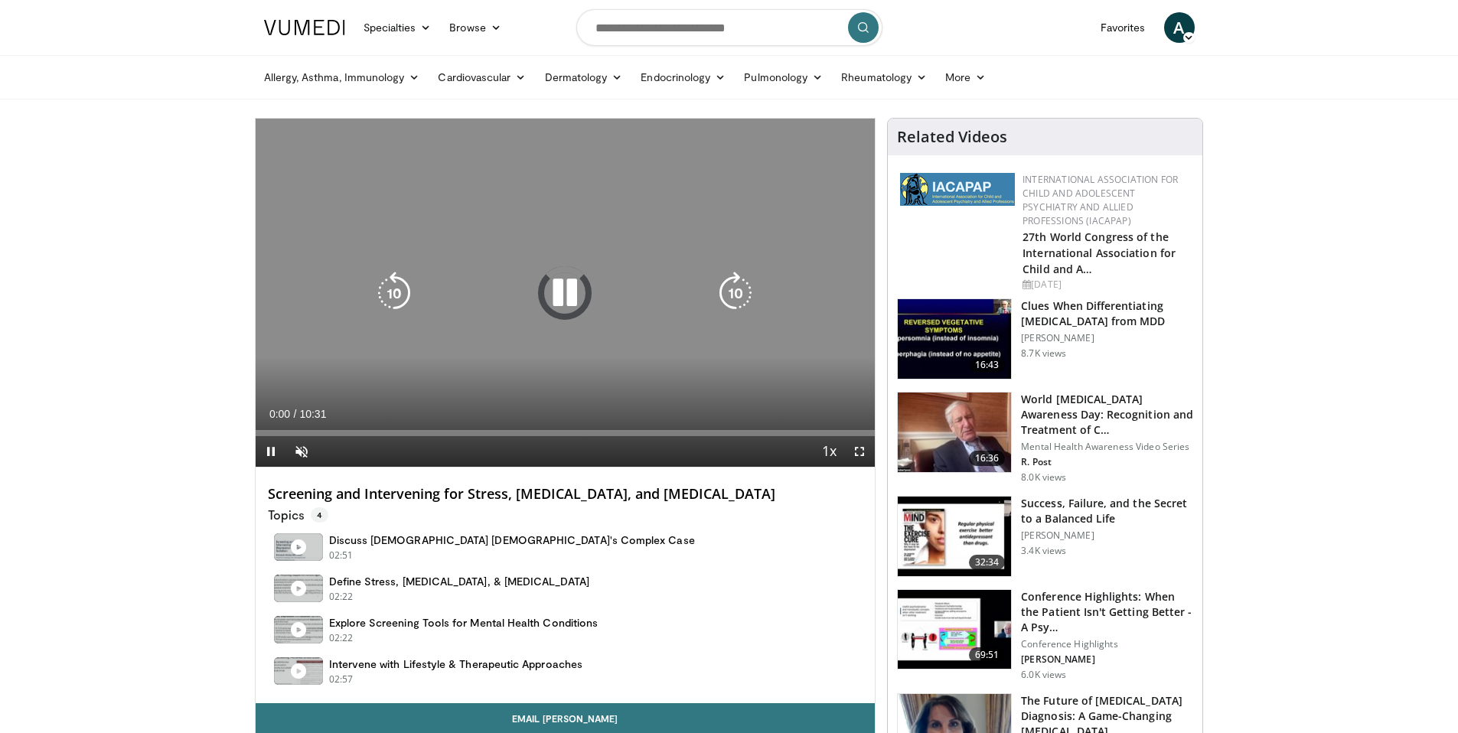
click at [569, 295] on icon "Video Player" at bounding box center [564, 293] width 43 height 43
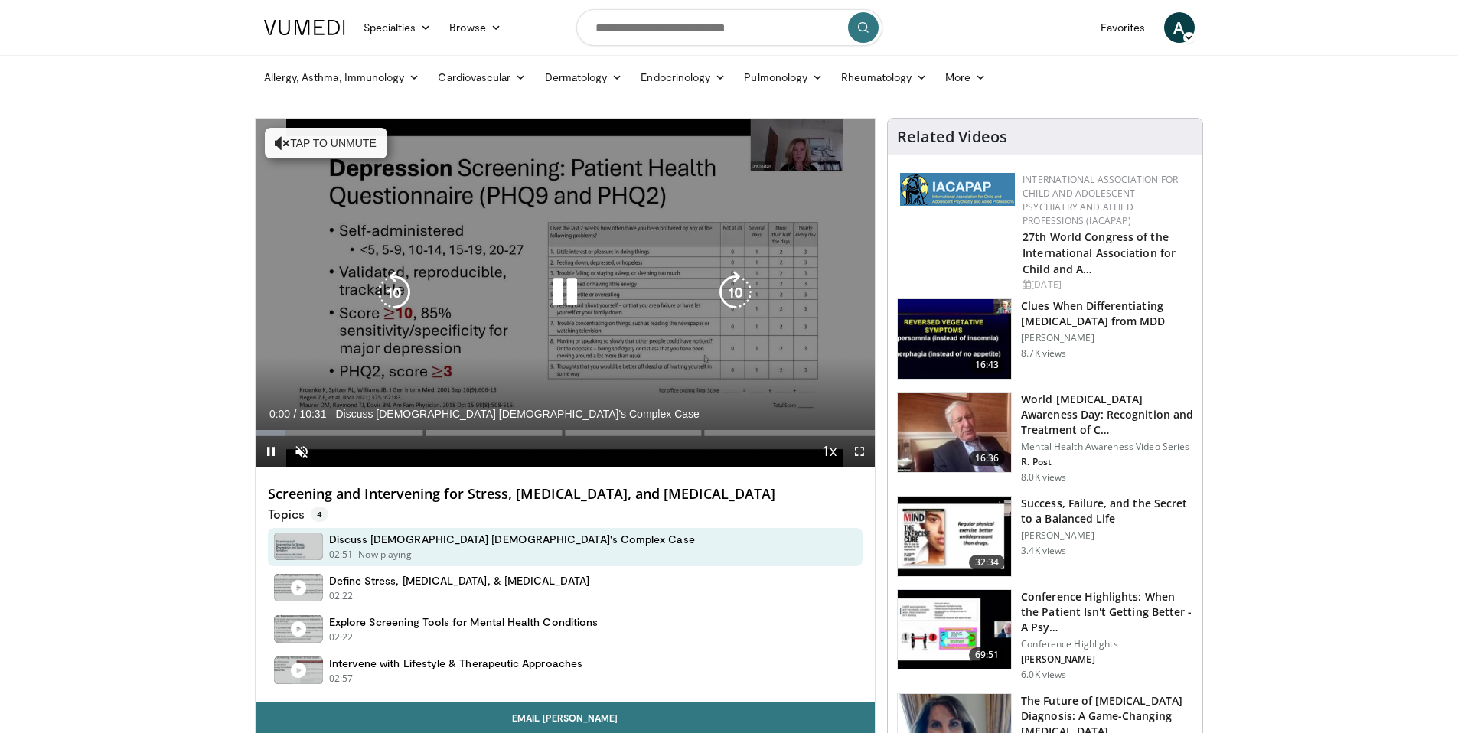
click at [569, 295] on icon "Video Player" at bounding box center [564, 292] width 43 height 43
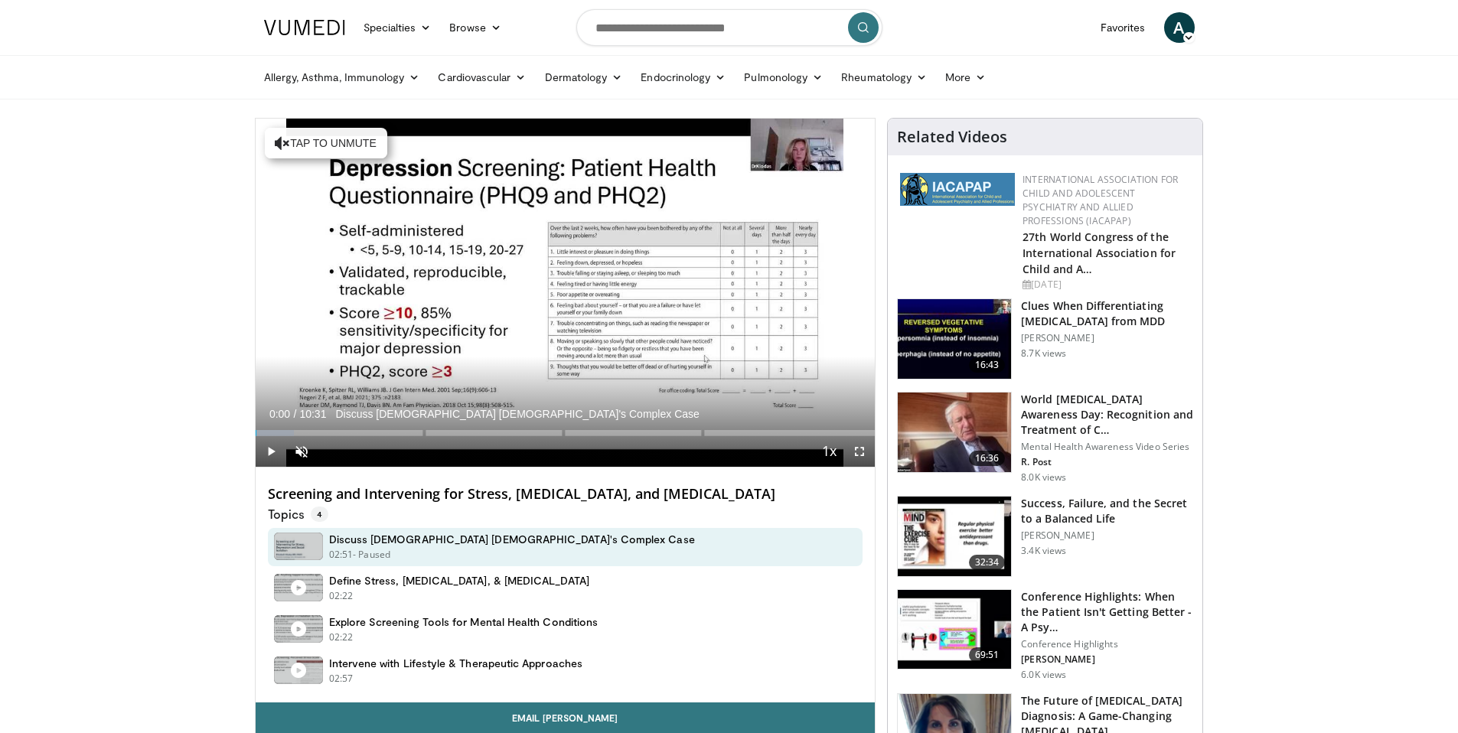
click at [573, 499] on h4 "Screening and Intervening for Stress, [MEDICAL_DATA], and [MEDICAL_DATA]" at bounding box center [566, 494] width 596 height 17
click at [572, 499] on h4 "Screening and Intervening for Stress, [MEDICAL_DATA], and [MEDICAL_DATA]" at bounding box center [566, 494] width 596 height 17
copy div "Screening and Intervening for Stress, [MEDICAL_DATA], and [MEDICAL_DATA]"
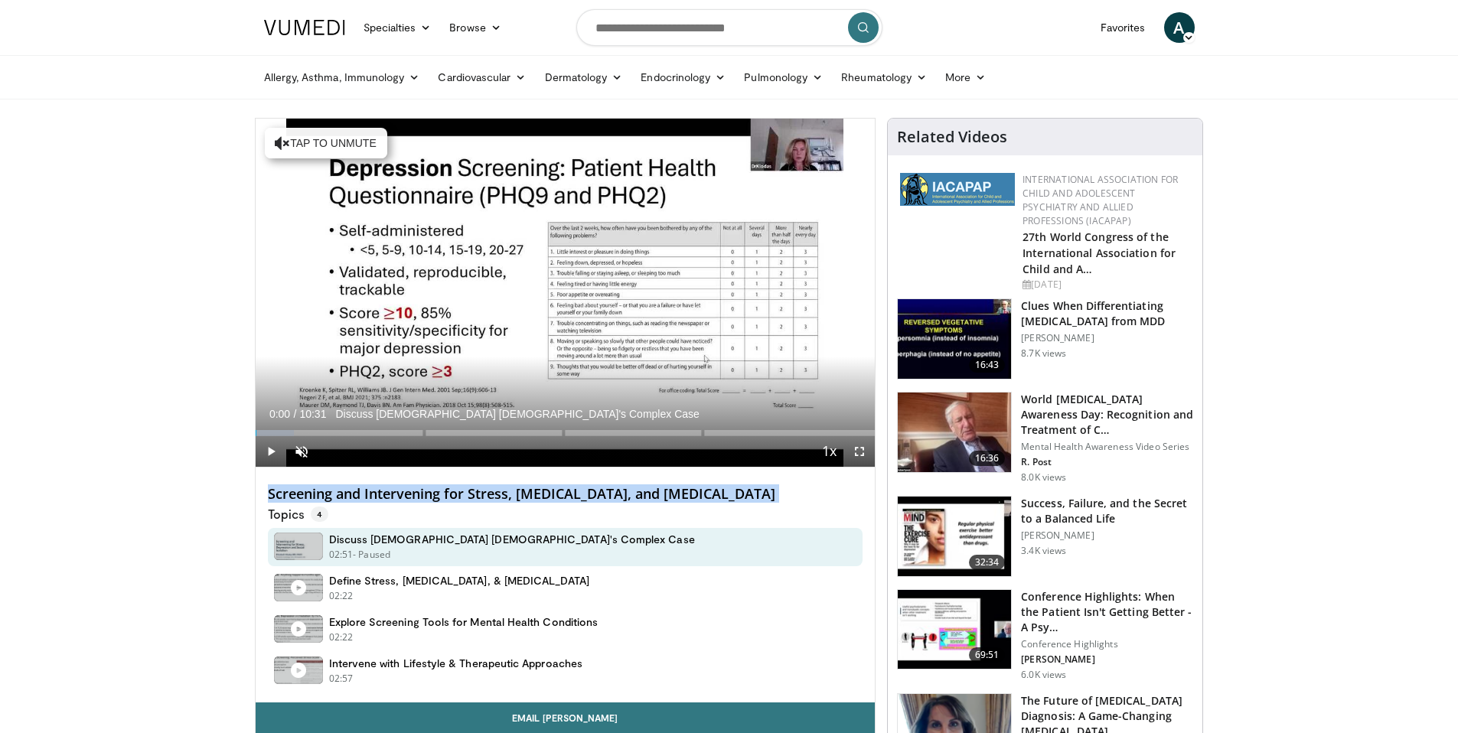
scroll to position [211, 0]
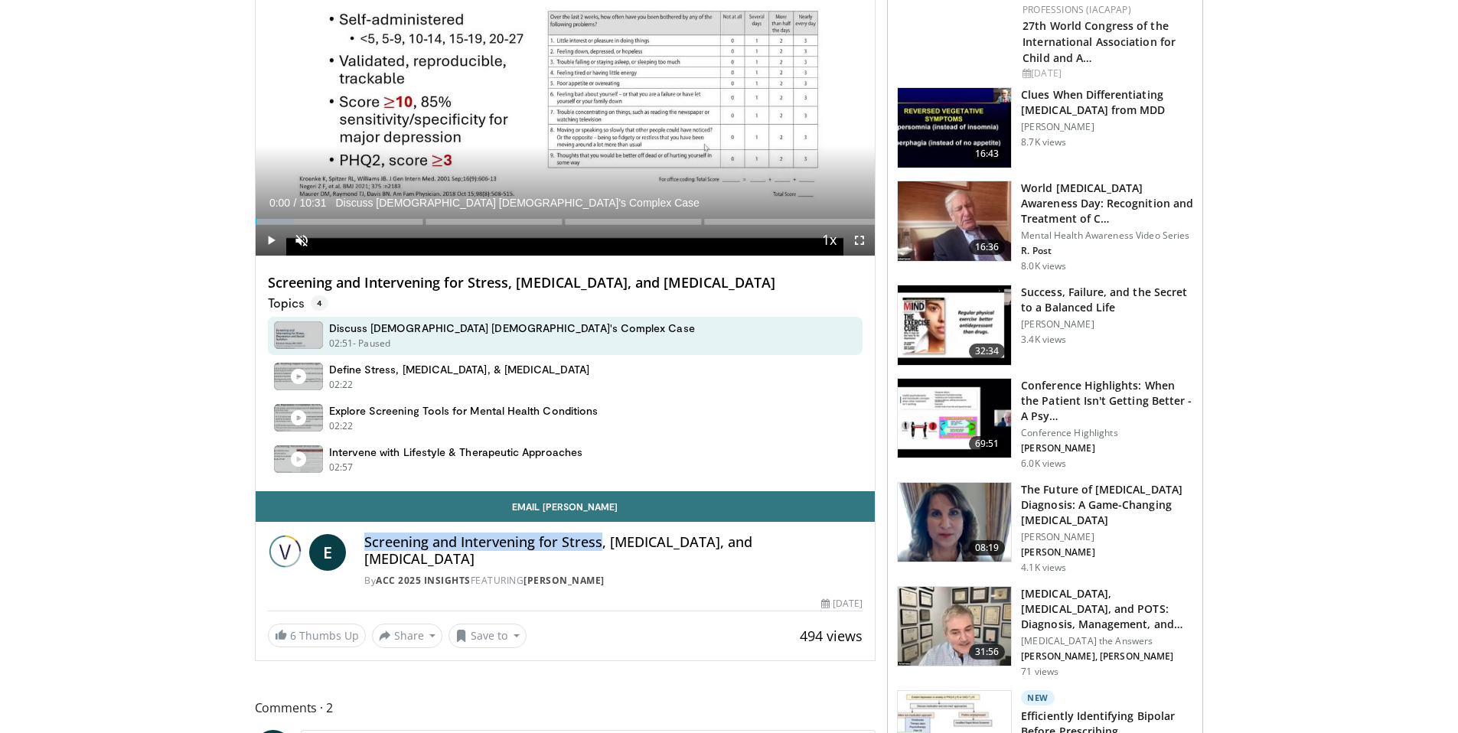
drag, startPoint x: 364, startPoint y: 544, endPoint x: 598, endPoint y: 545, distance: 233.5
click at [598, 545] on h4 "Screening and Intervening for Stress, Depression, and Social Isolation" at bounding box center [613, 550] width 498 height 33
copy h4 "Screening and Intervening for Stress"
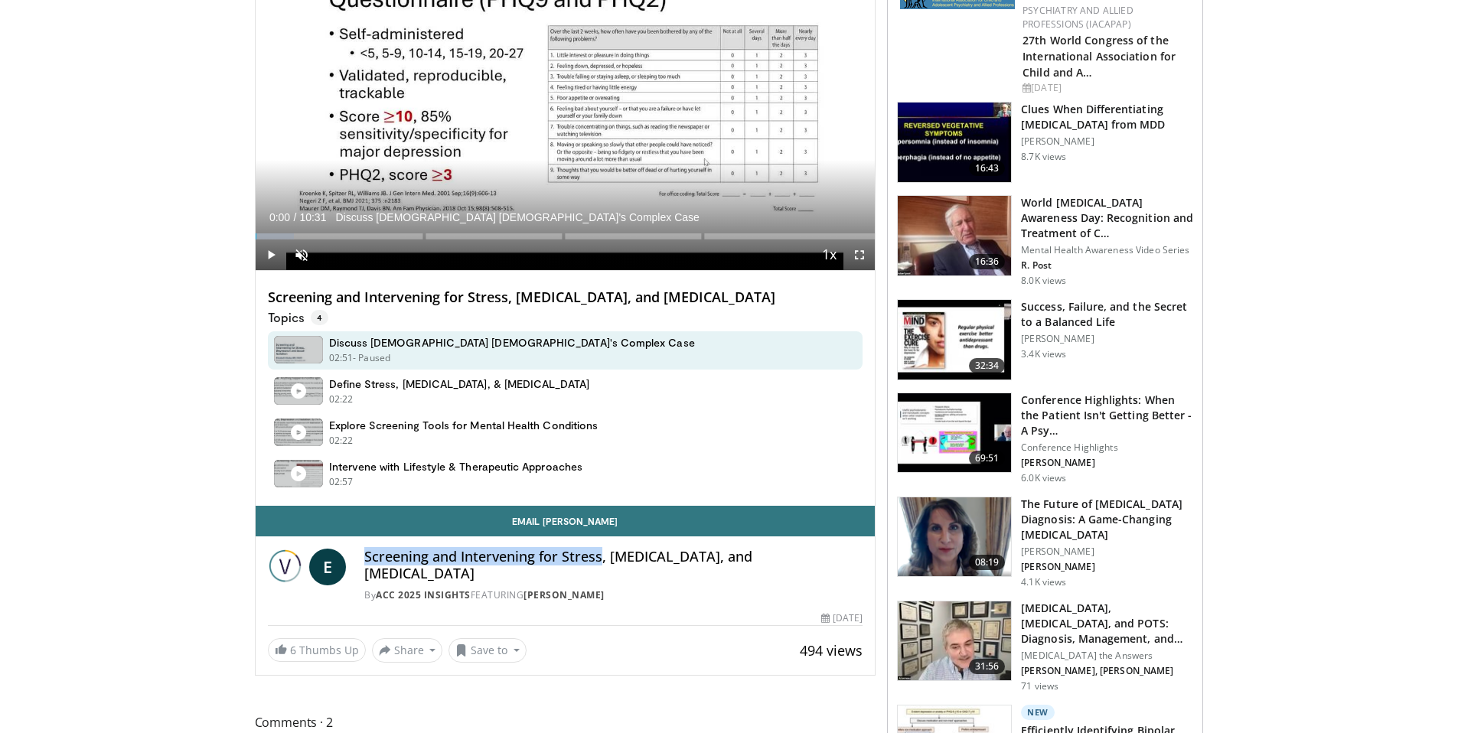
scroll to position [0, 0]
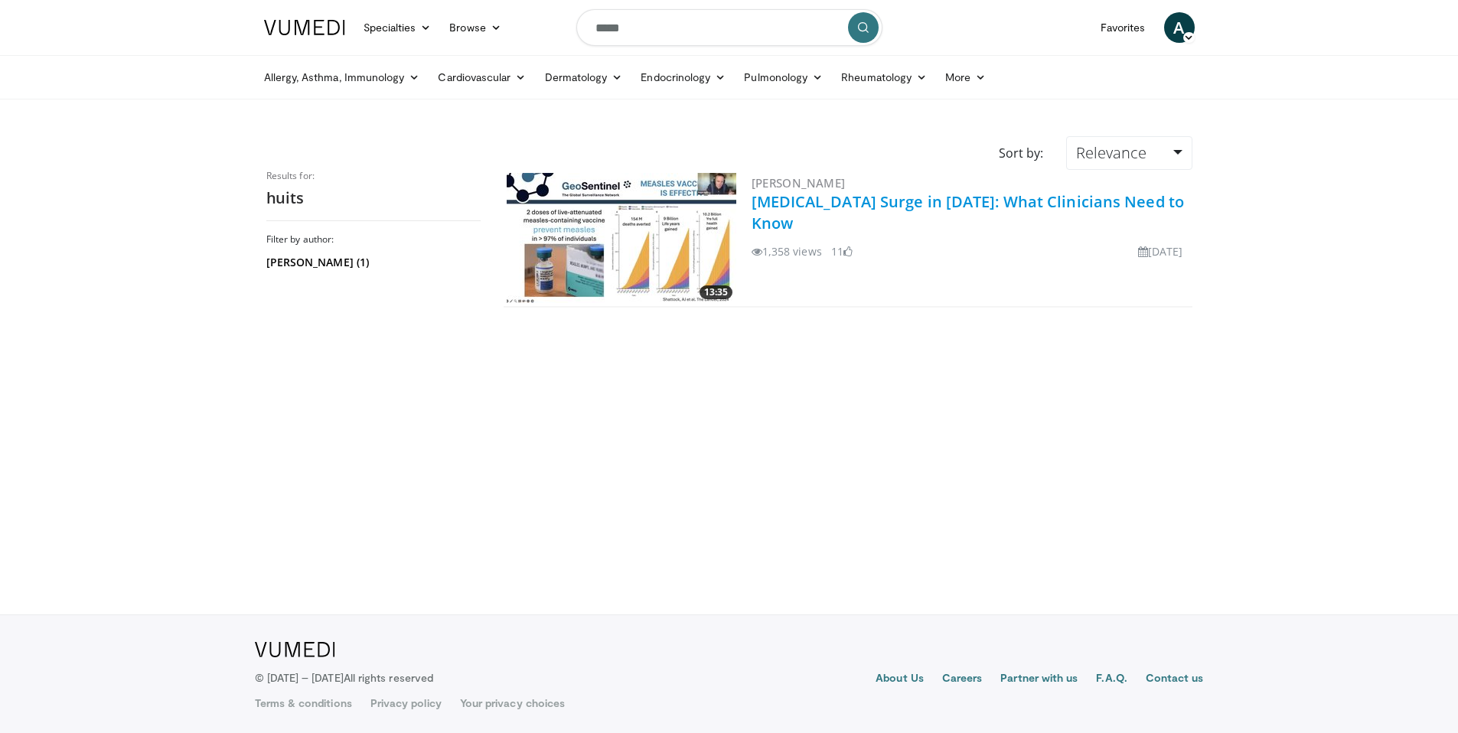
click at [957, 205] on link "[MEDICAL_DATA] Surge in [DATE]: What Clinicians Need to Know" at bounding box center [968, 212] width 433 height 42
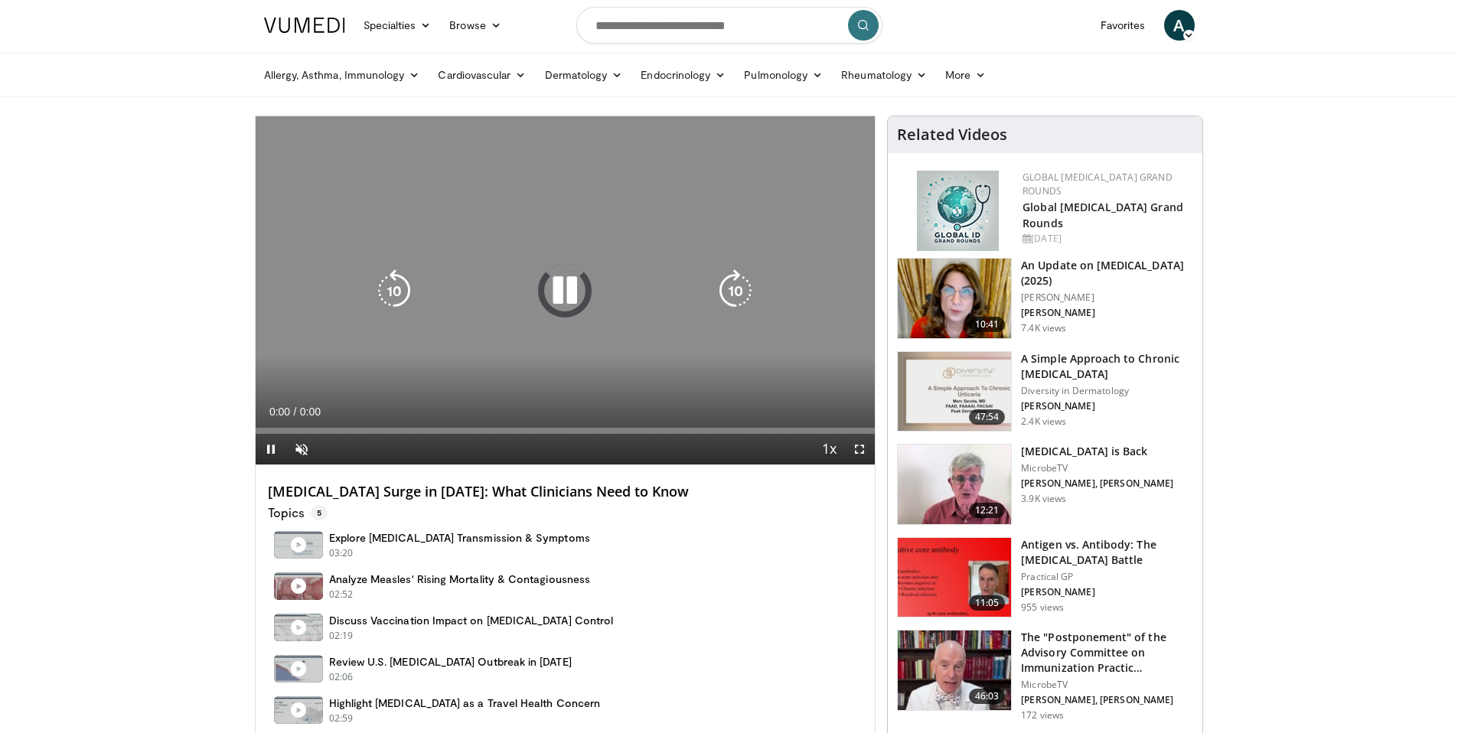
scroll to position [3, 0]
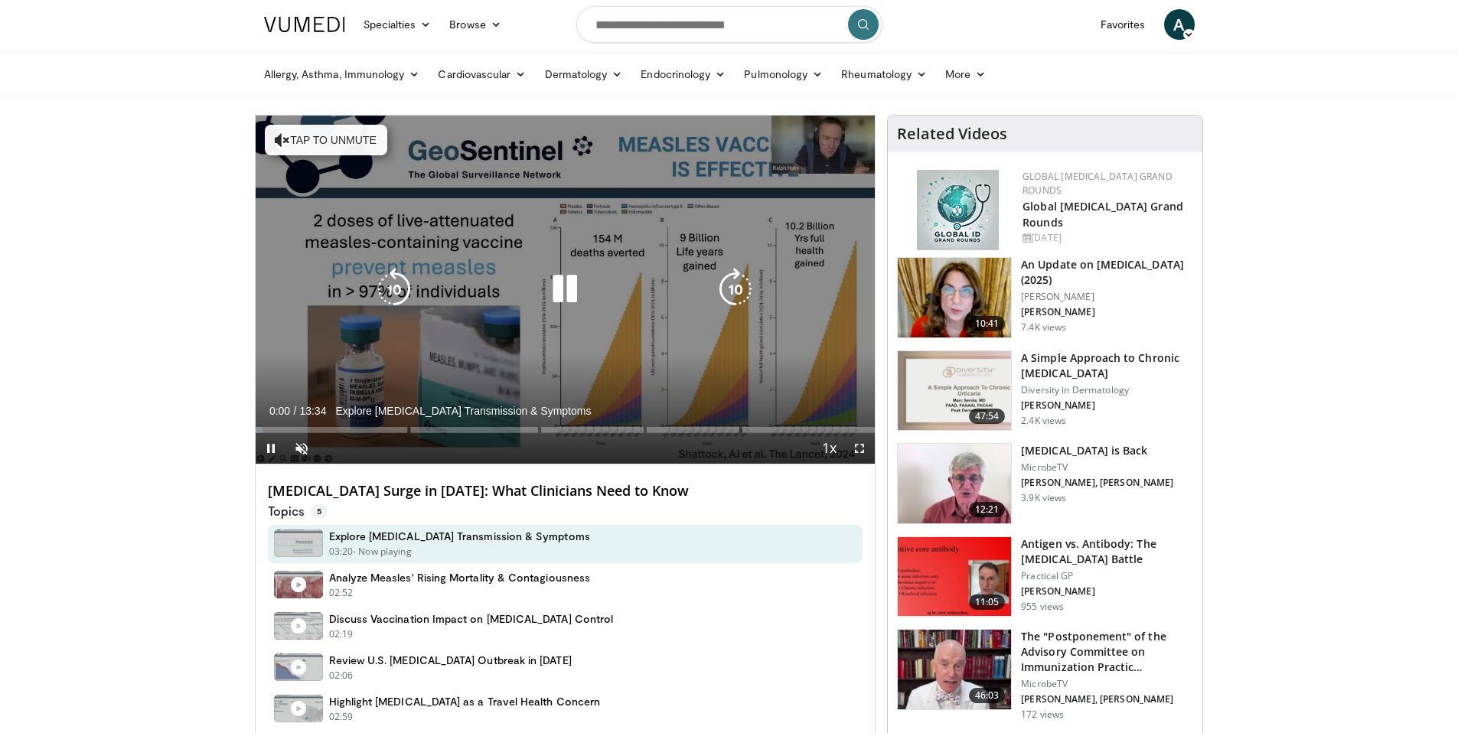
click at [570, 287] on icon "Video Player" at bounding box center [564, 289] width 43 height 43
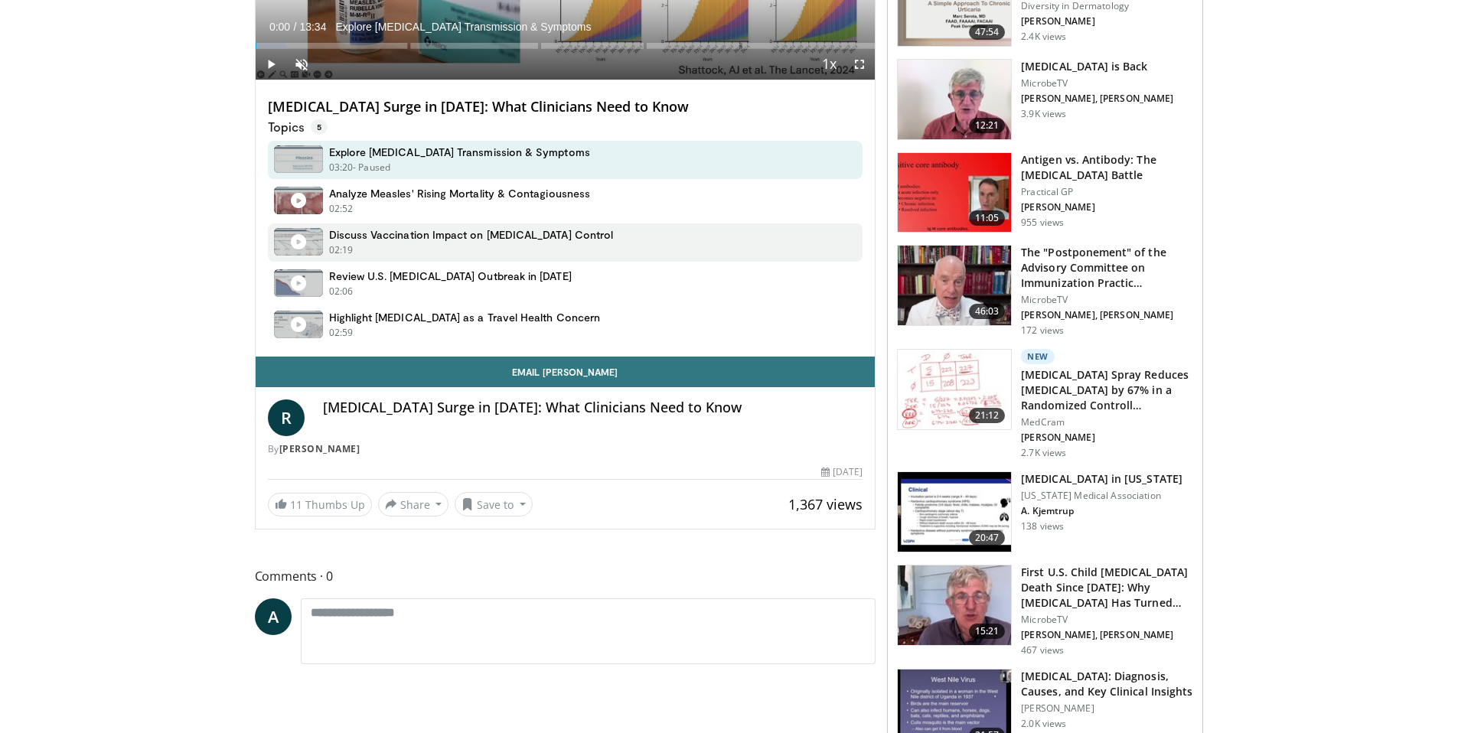
scroll to position [179, 0]
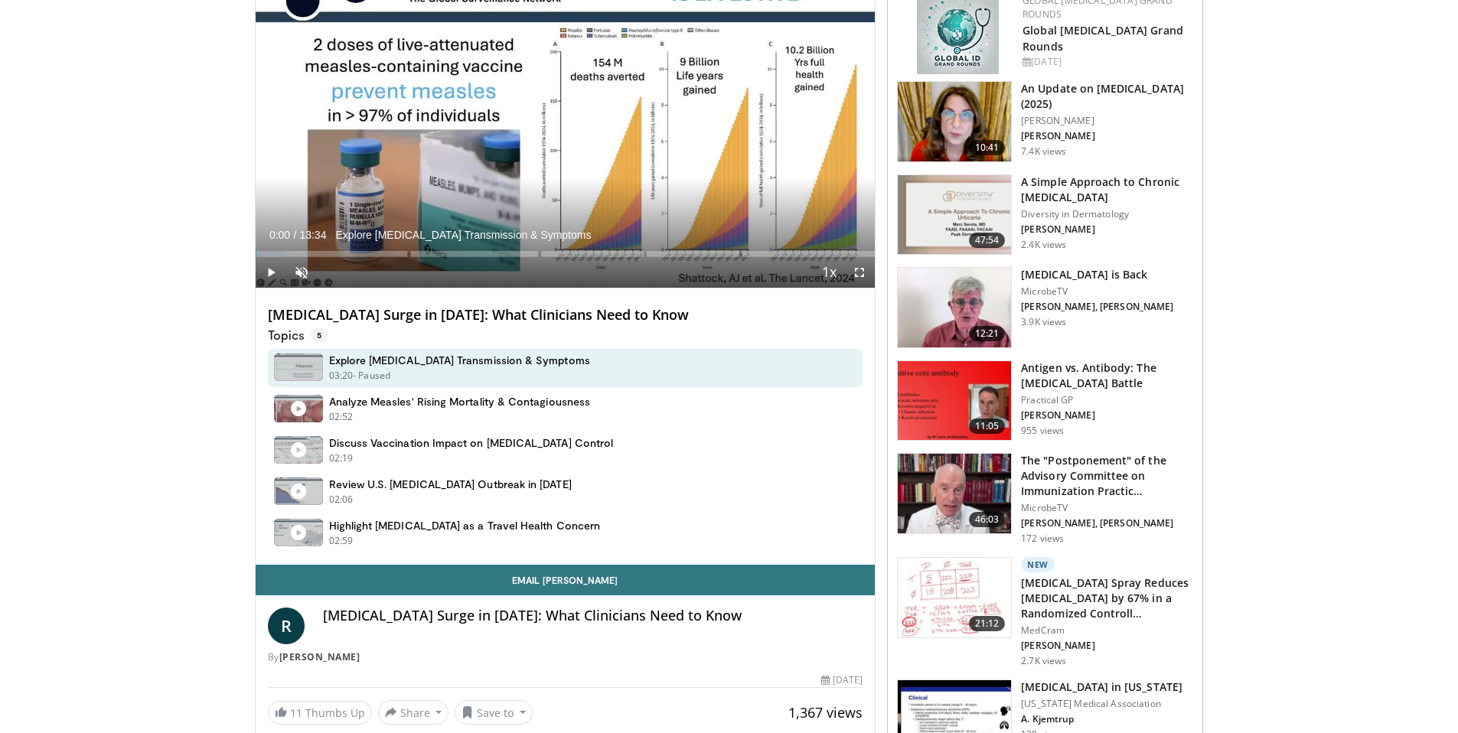
click at [623, 620] on h4 "[MEDICAL_DATA] Surge in [DATE]: What Clinicians Need to Know" at bounding box center [593, 616] width 540 height 17
copy div "[MEDICAL_DATA] Surge in [DATE]: What Clinicians Need to Know"
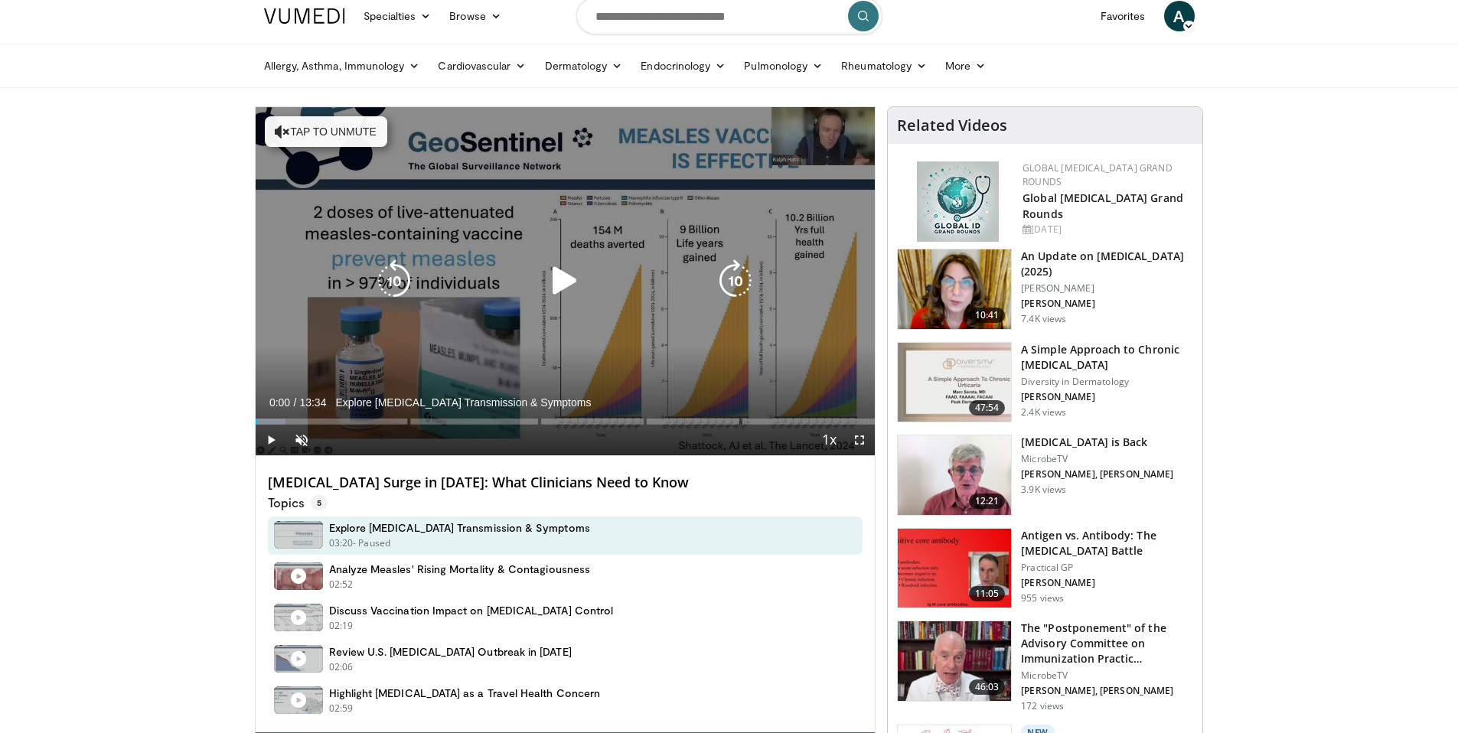
scroll to position [0, 0]
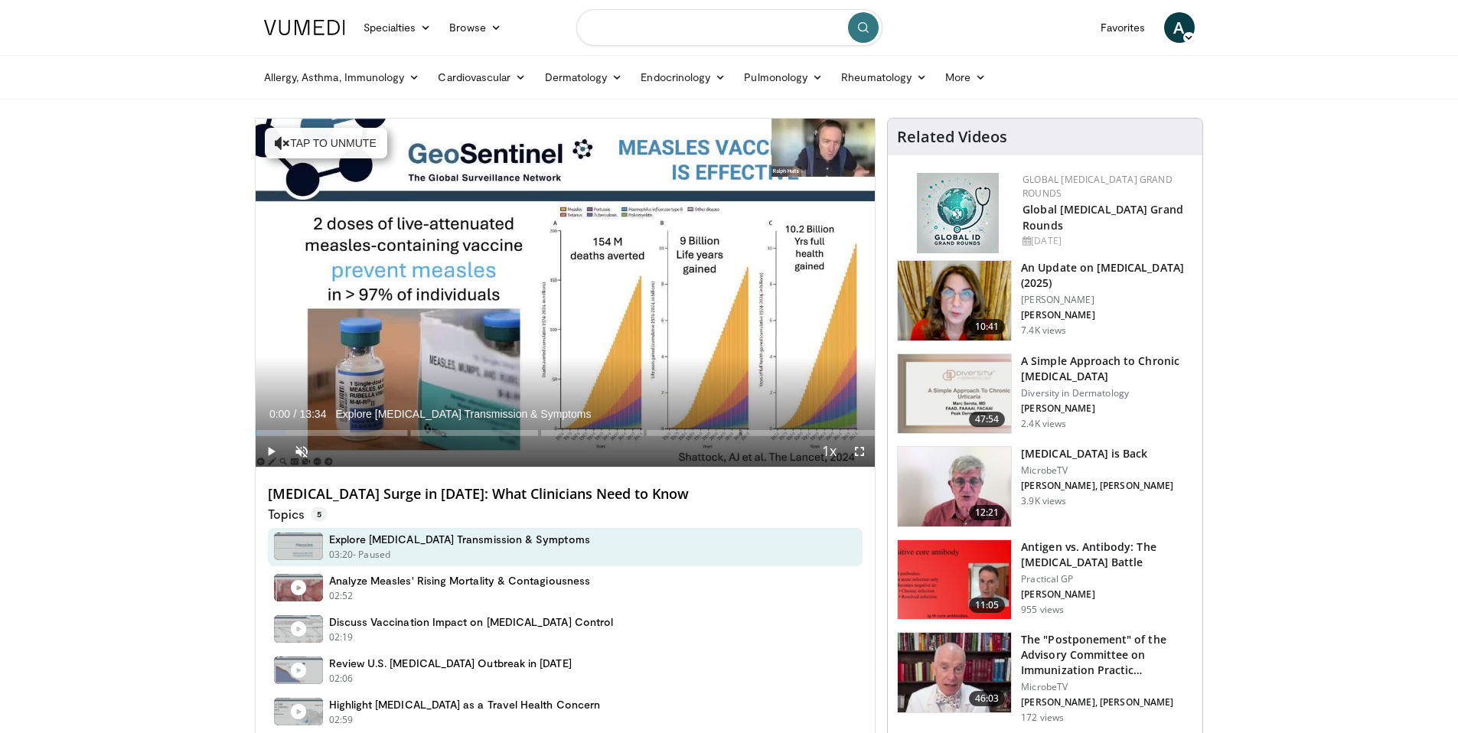
click at [698, 37] on input "Search topics, interventions" at bounding box center [729, 27] width 306 height 37
type input "**********"
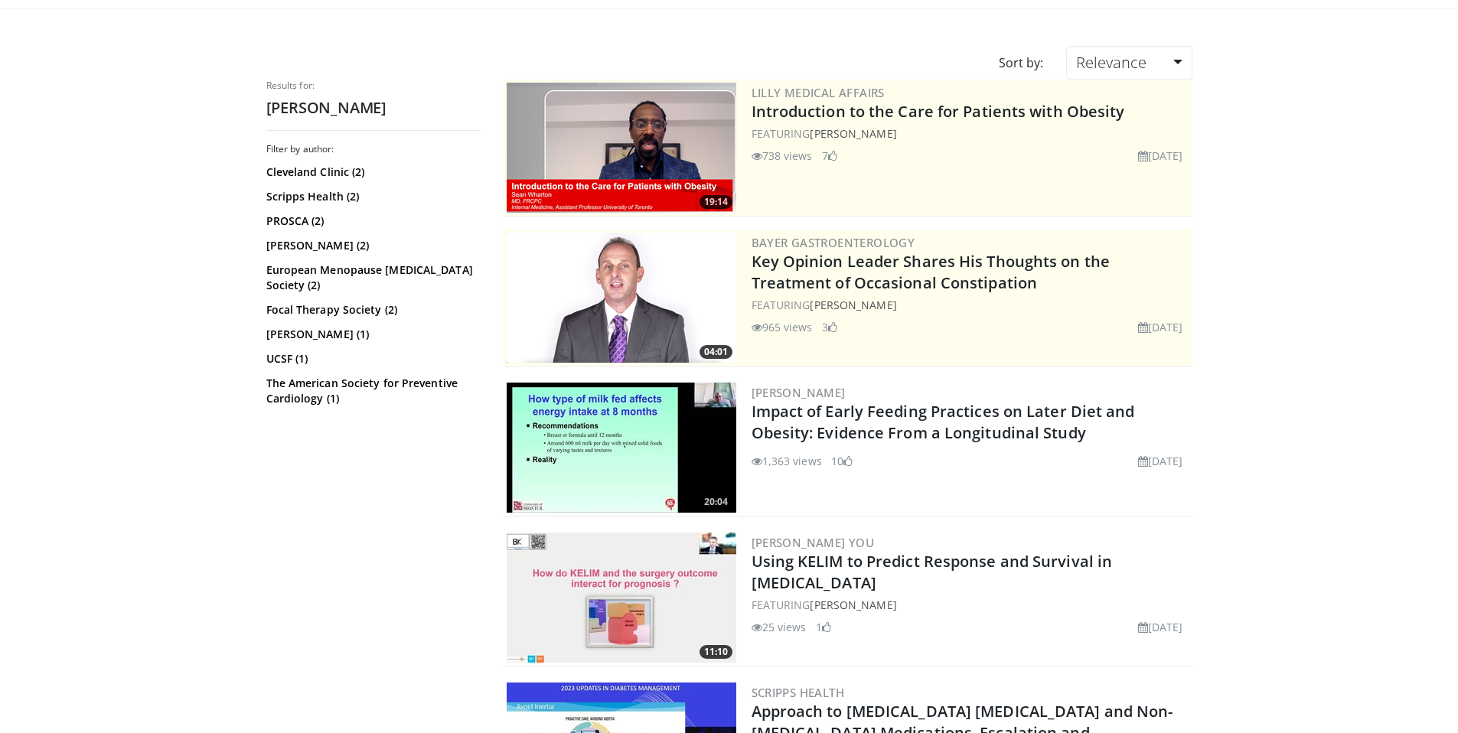
scroll to position [103, 0]
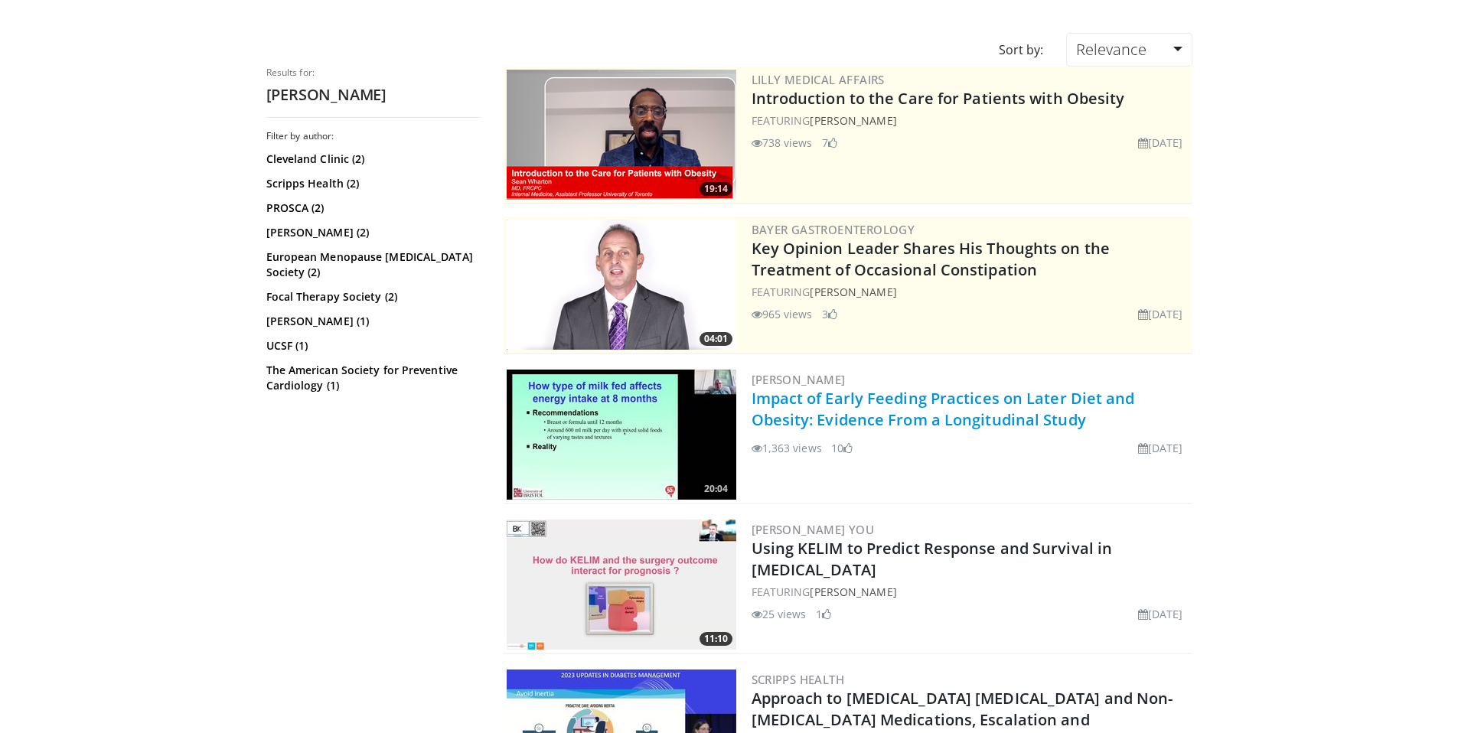
click at [940, 421] on link "Impact of Early Feeding Practices on Later Diet and Obesity: Evidence From a Lo…" at bounding box center [943, 409] width 383 height 42
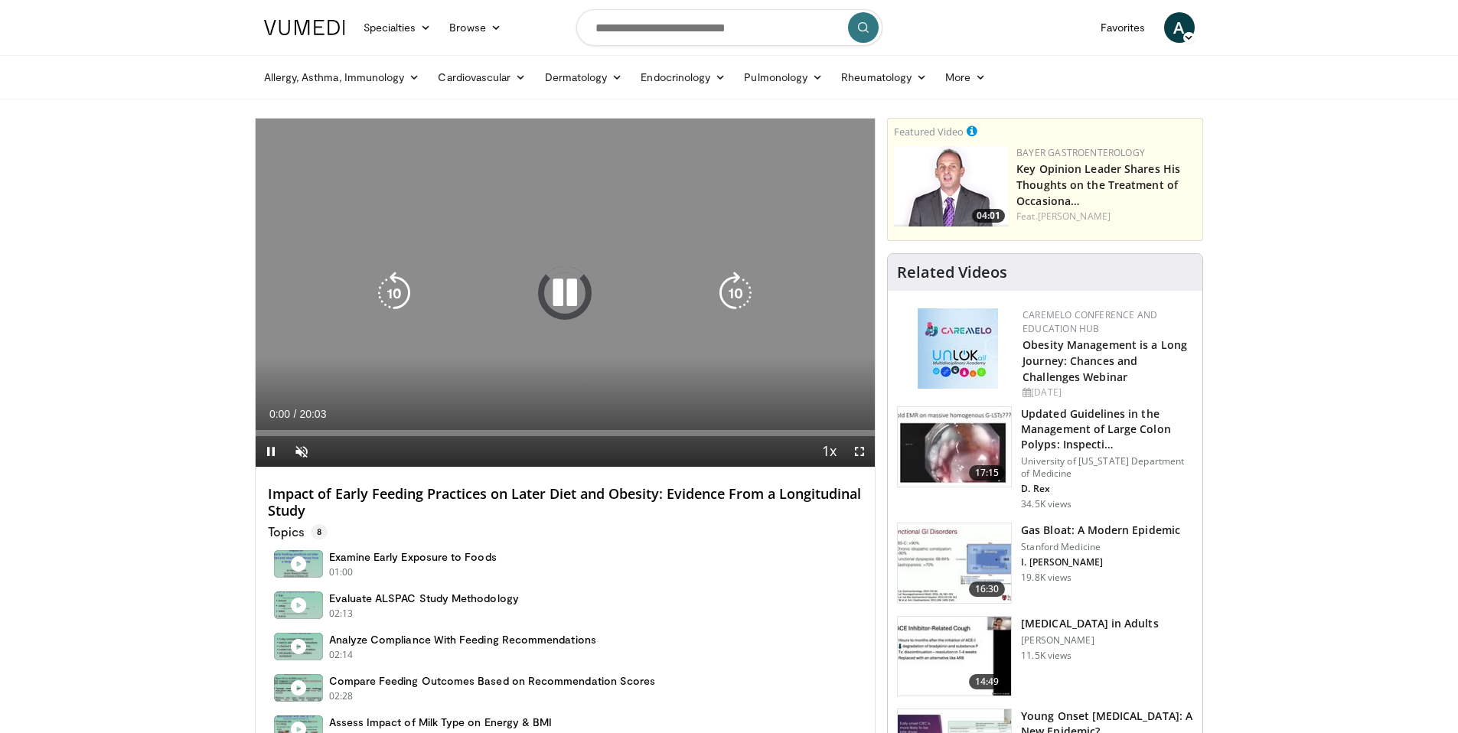
click at [556, 299] on icon "Video Player" at bounding box center [564, 293] width 43 height 43
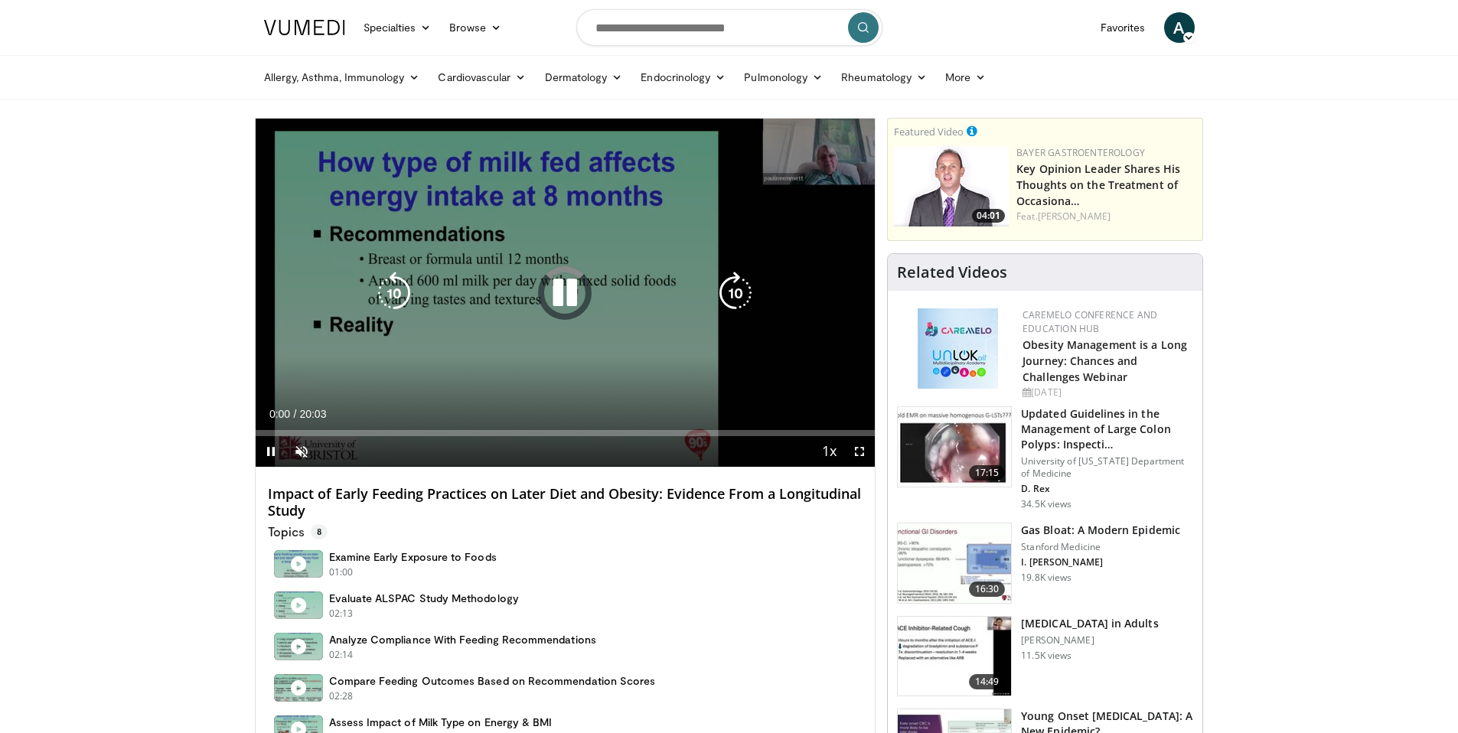
click at [556, 299] on icon "Video Player" at bounding box center [564, 293] width 43 height 43
